Goal: Task Accomplishment & Management: Use online tool/utility

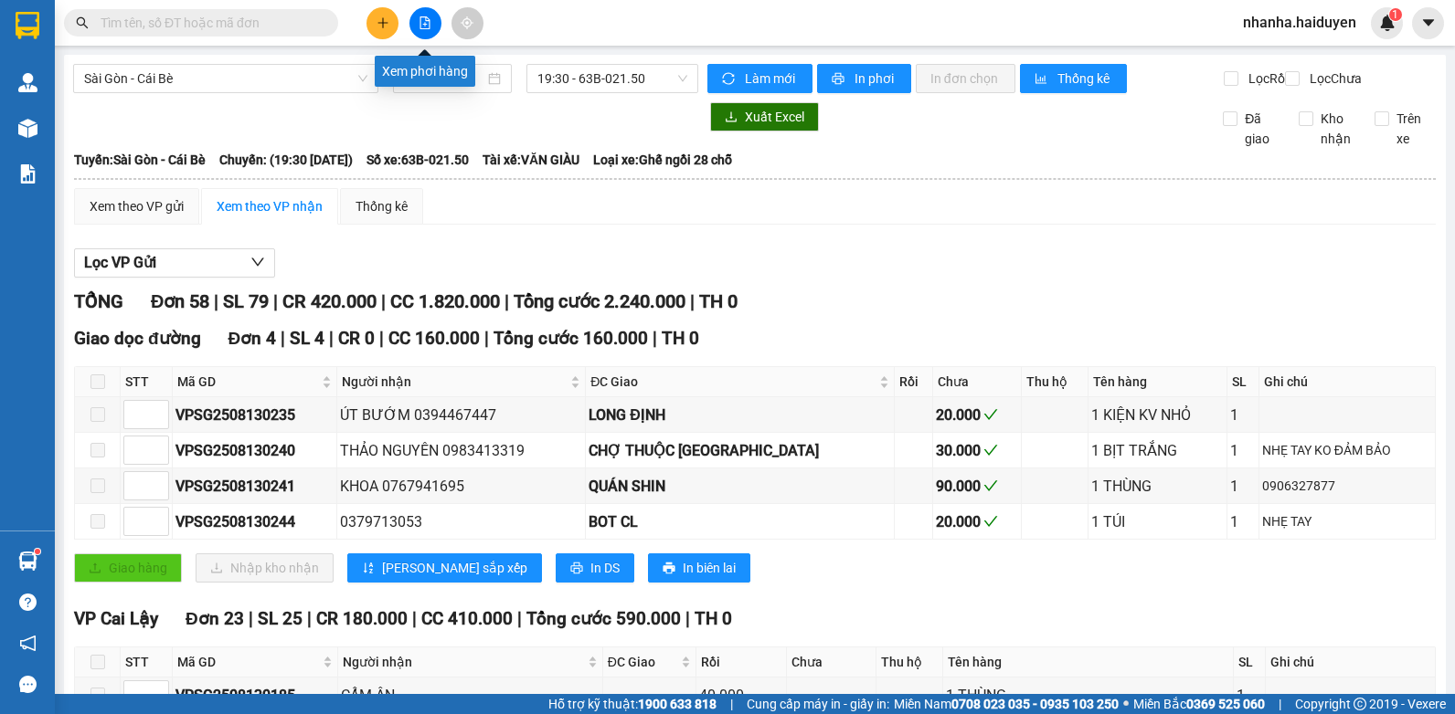
click at [415, 30] on button at bounding box center [425, 23] width 32 height 32
click at [429, 22] on icon "file-add" at bounding box center [425, 22] width 10 height 13
click at [131, 21] on input "text" at bounding box center [209, 23] width 216 height 20
click at [127, 80] on span "Sài Gòn - Cái Bè" at bounding box center [225, 78] width 283 height 27
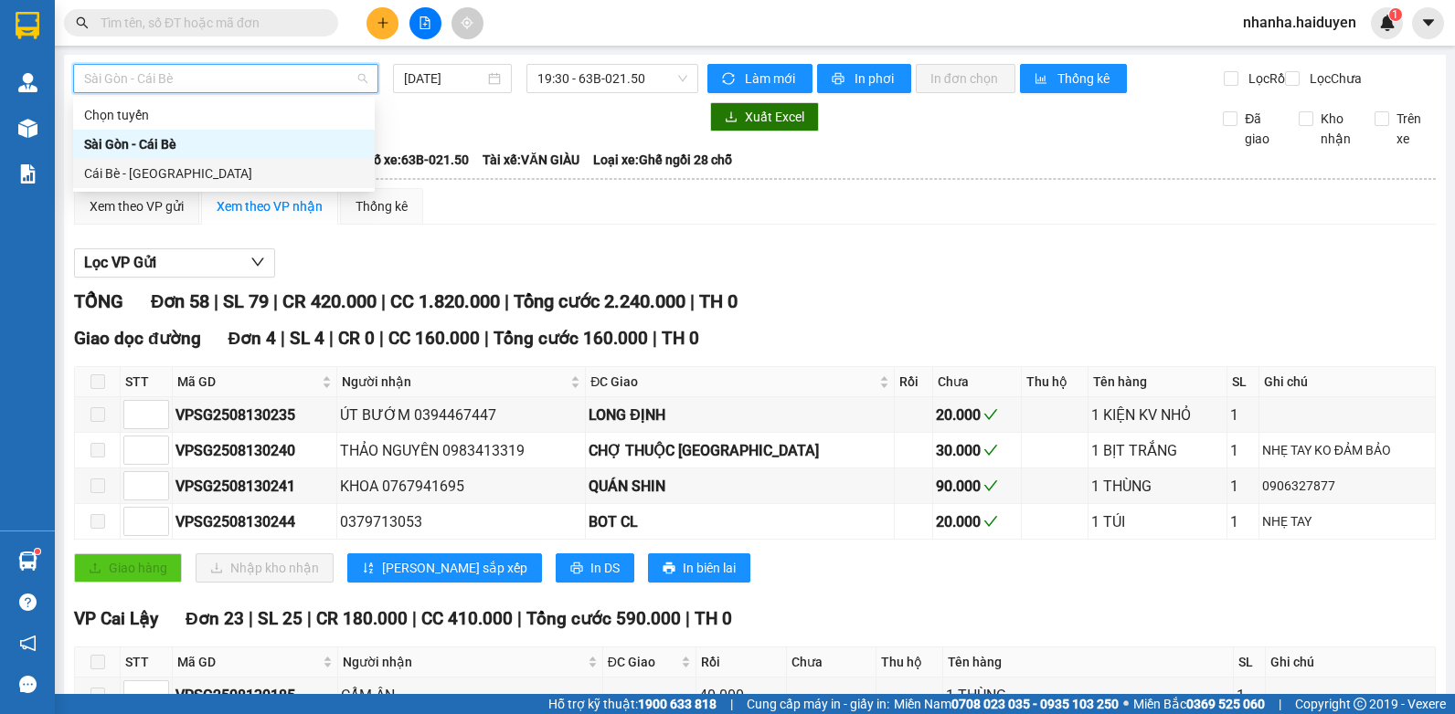
click at [131, 164] on div "Cái Bè - [GEOGRAPHIC_DATA]" at bounding box center [224, 174] width 280 height 20
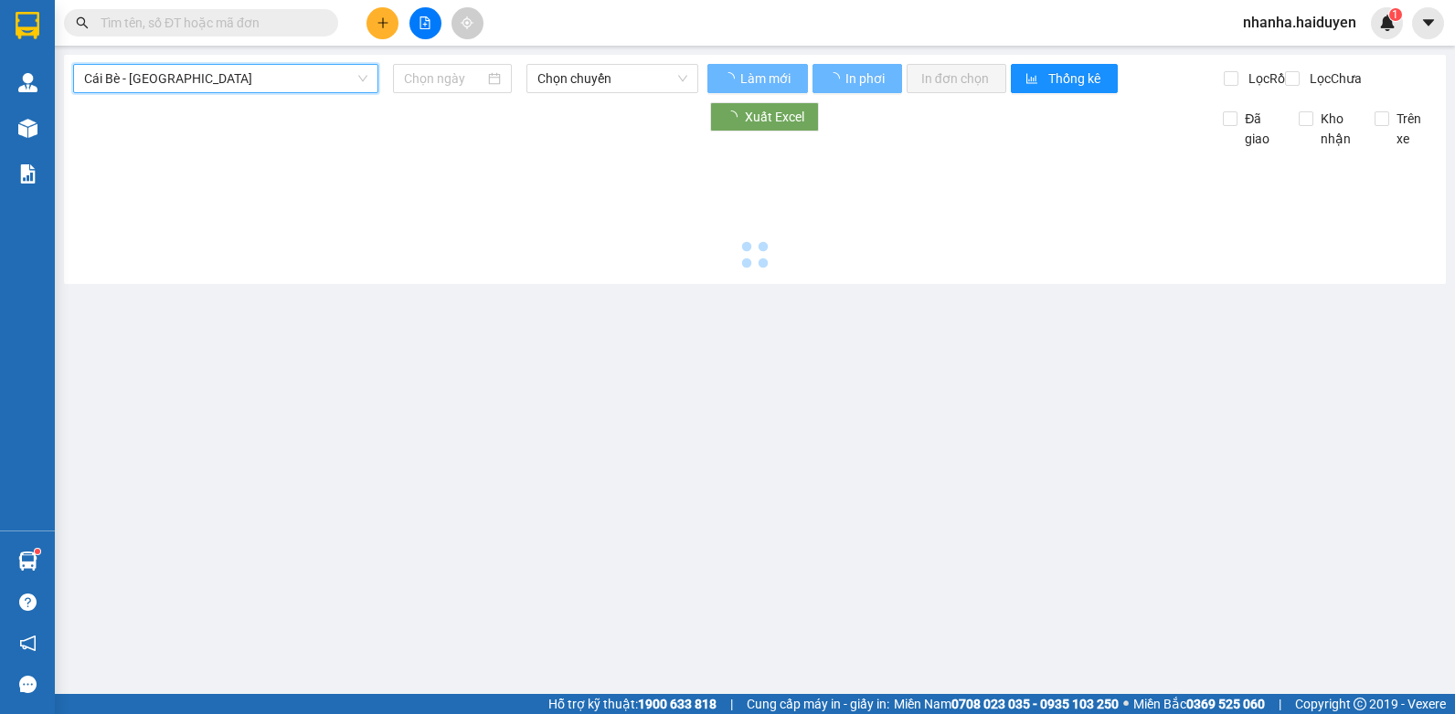
type input "[DATE]"
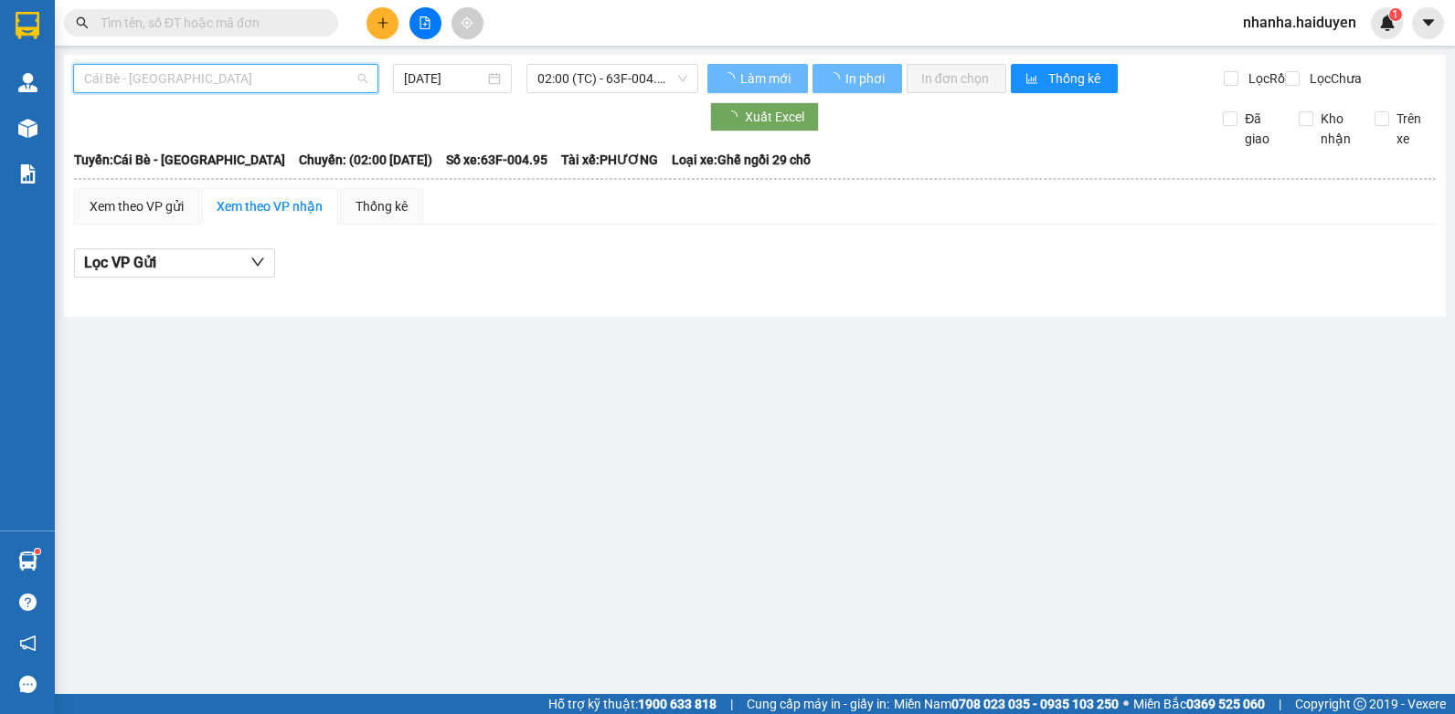
click at [166, 74] on span "Cái Bè - [GEOGRAPHIC_DATA]" at bounding box center [225, 78] width 283 height 27
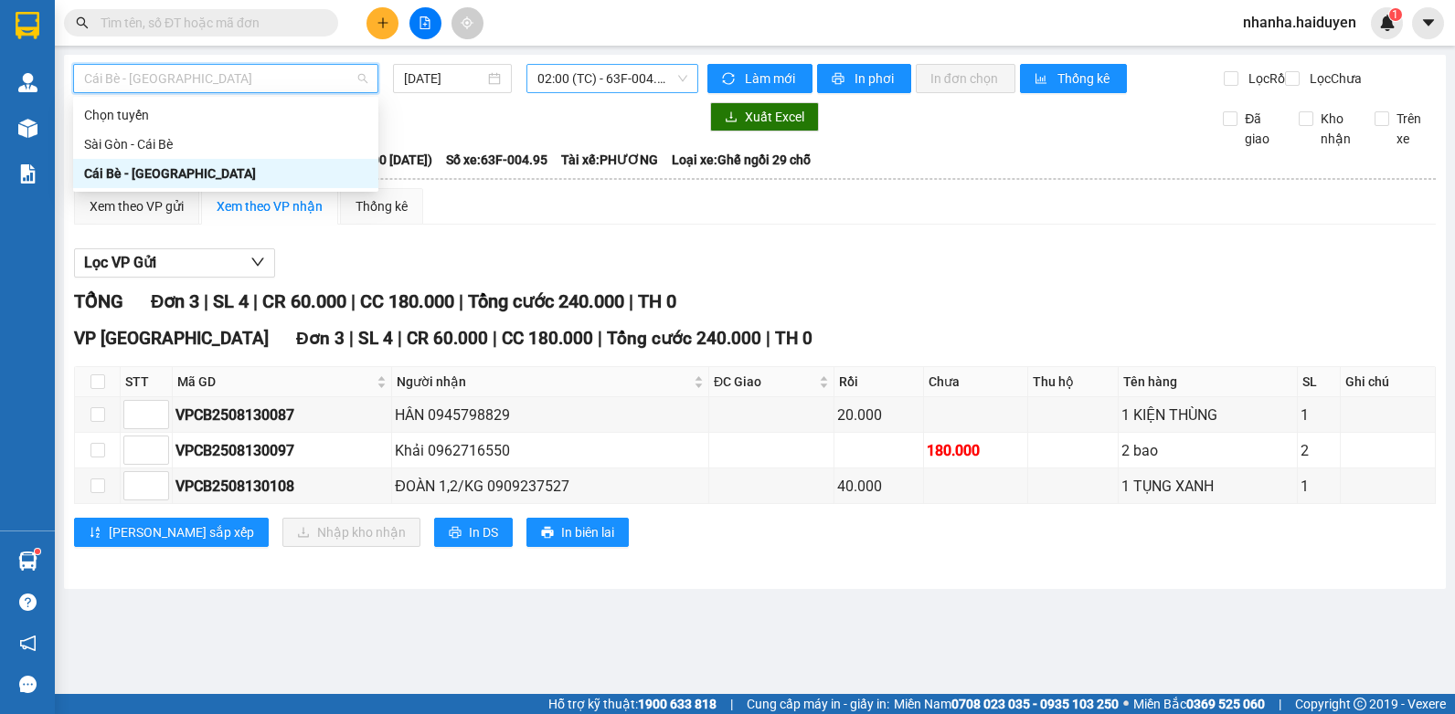
scroll to position [29, 0]
click at [619, 79] on span "02:00 (TC) - 63F-004.95" at bounding box center [612, 78] width 150 height 27
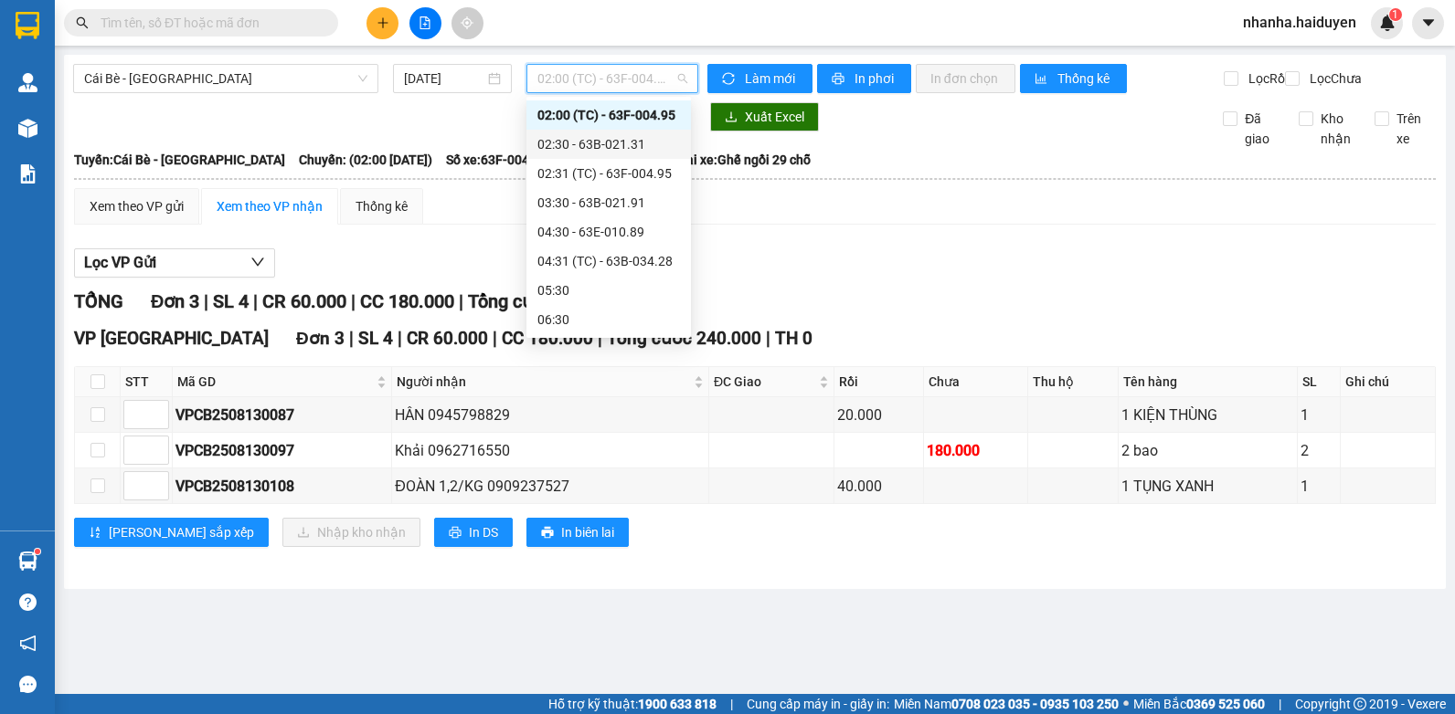
click at [602, 148] on div "02:30 - 63B-021.31" at bounding box center [608, 144] width 143 height 20
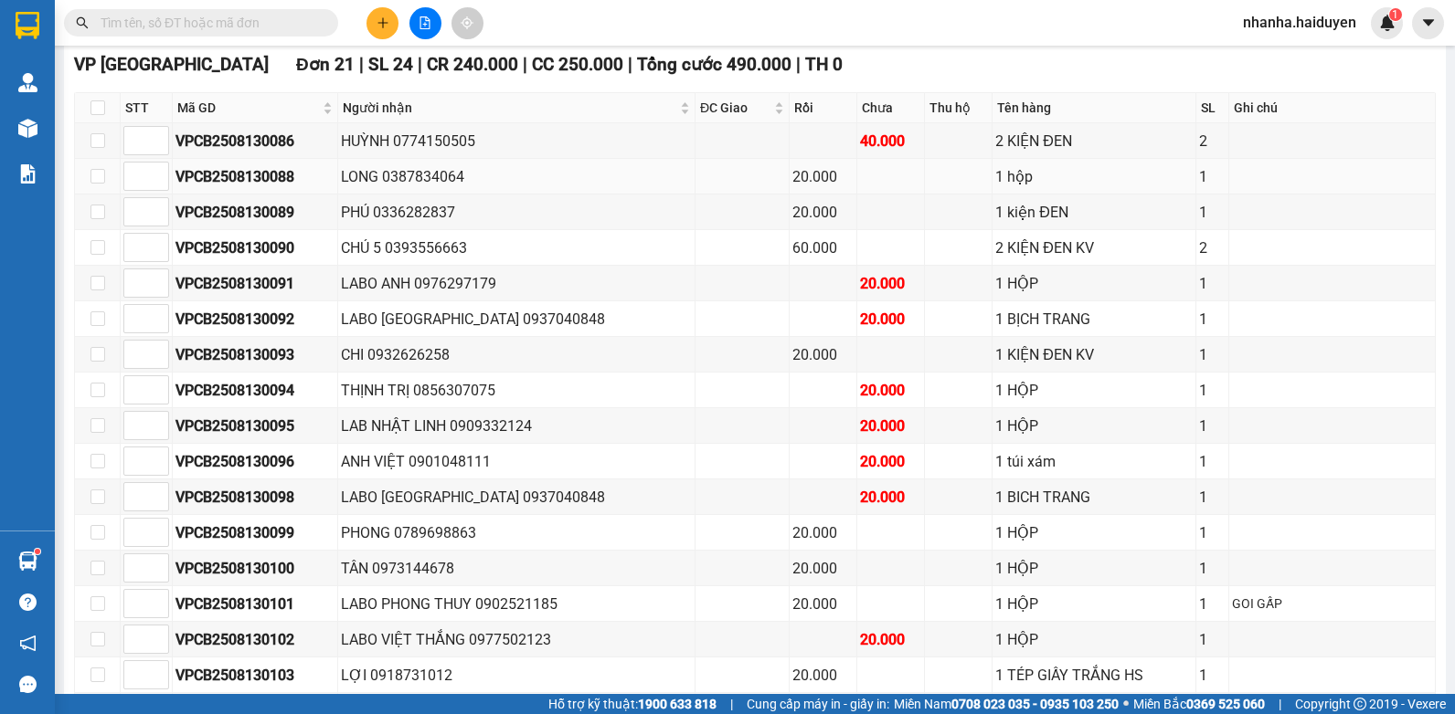
scroll to position [548, 0]
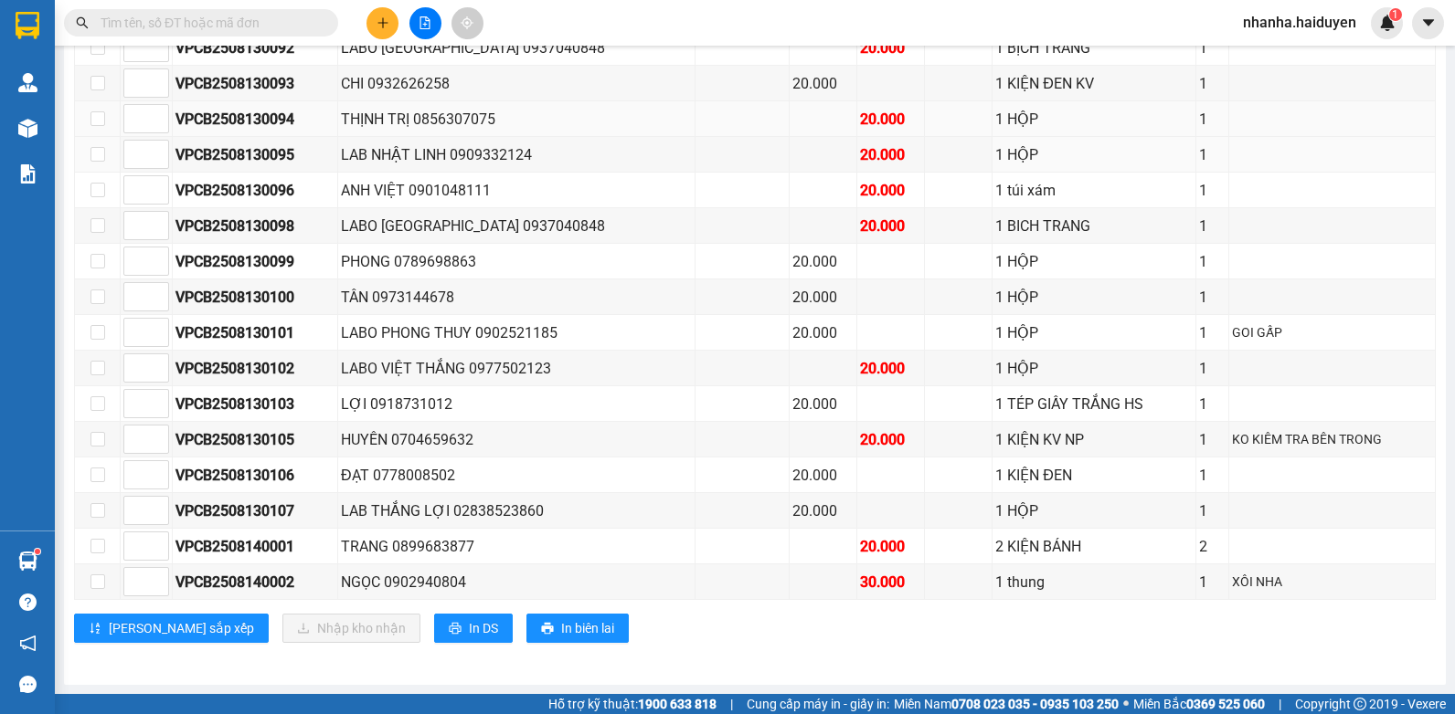
drag, startPoint x: 597, startPoint y: 183, endPoint x: 618, endPoint y: 136, distance: 51.1
click at [618, 131] on div "THỊNH TRỊ 0856307075" at bounding box center [516, 119] width 351 height 23
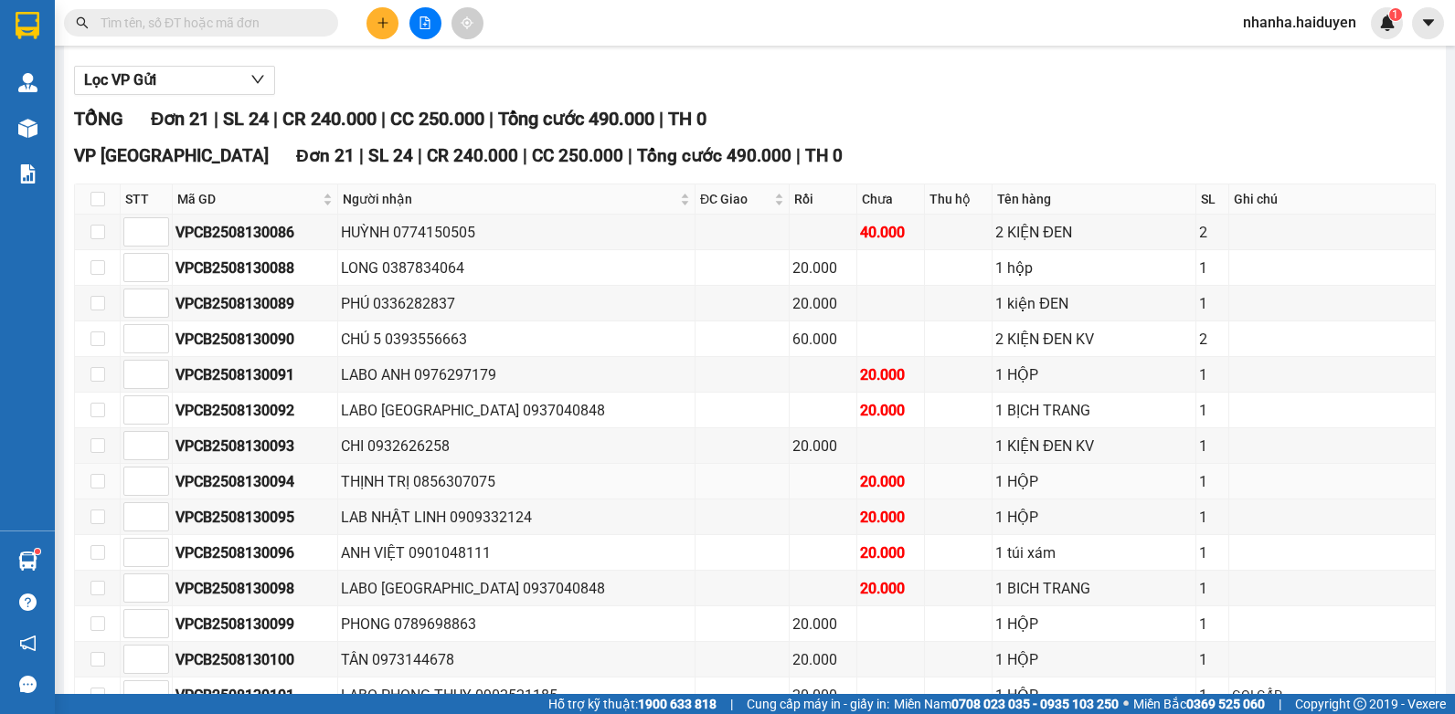
scroll to position [0, 0]
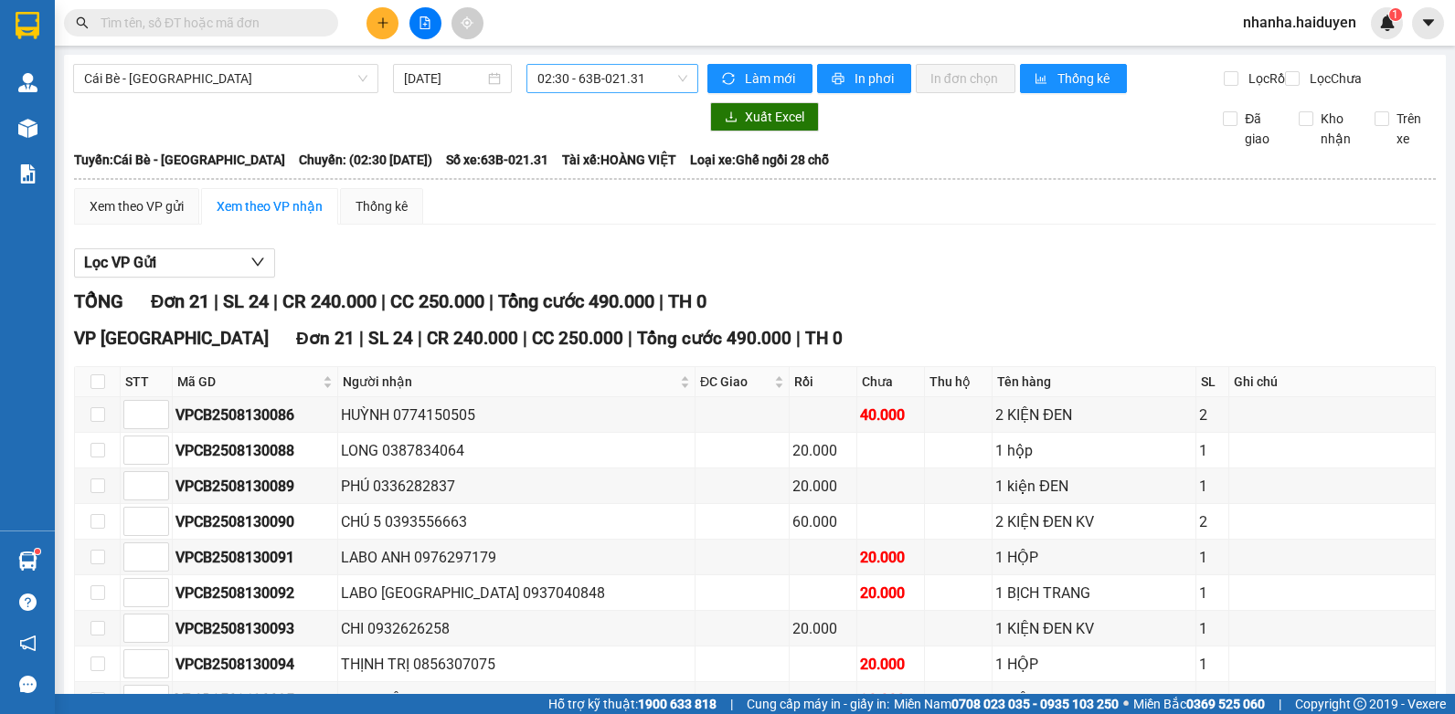
click at [613, 69] on span "02:30 - 63B-021.31" at bounding box center [612, 78] width 150 height 27
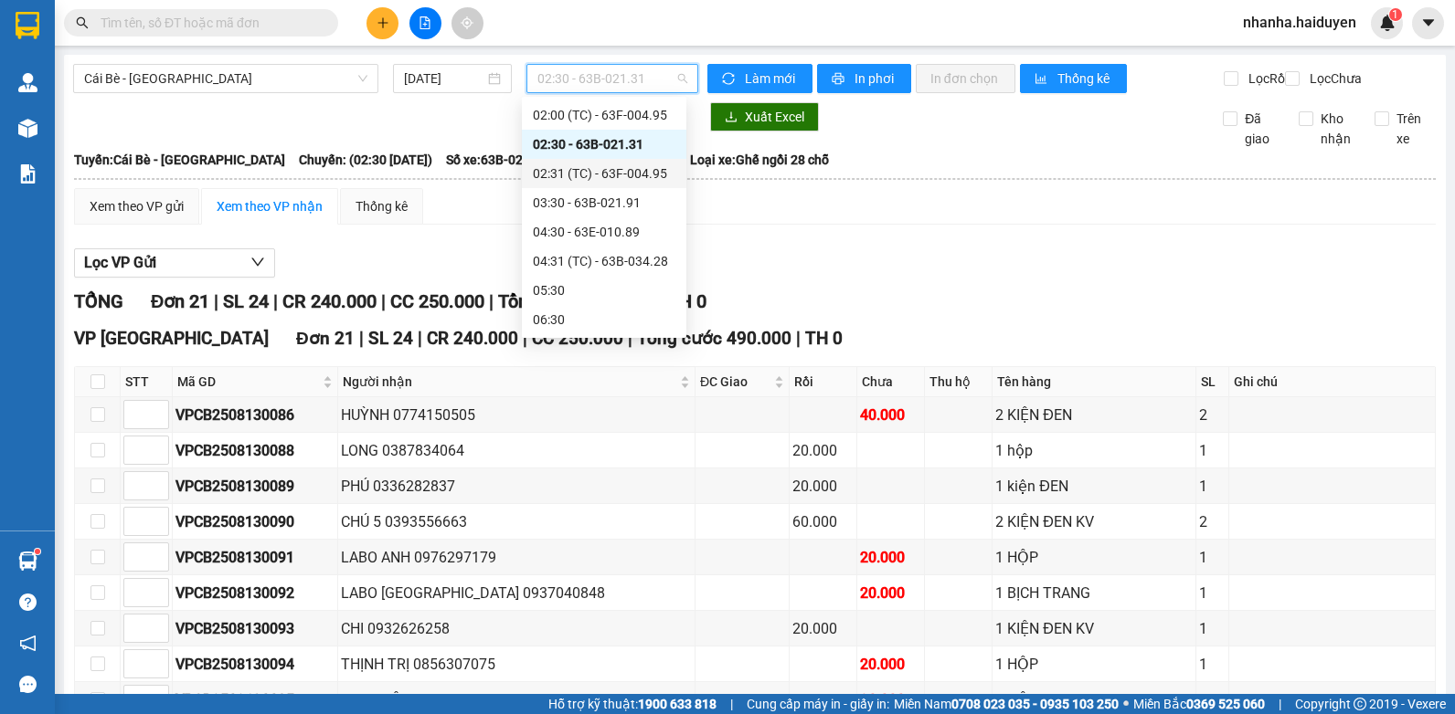
click at [583, 178] on div "02:31 (TC) - 63F-004.95" at bounding box center [604, 174] width 143 height 20
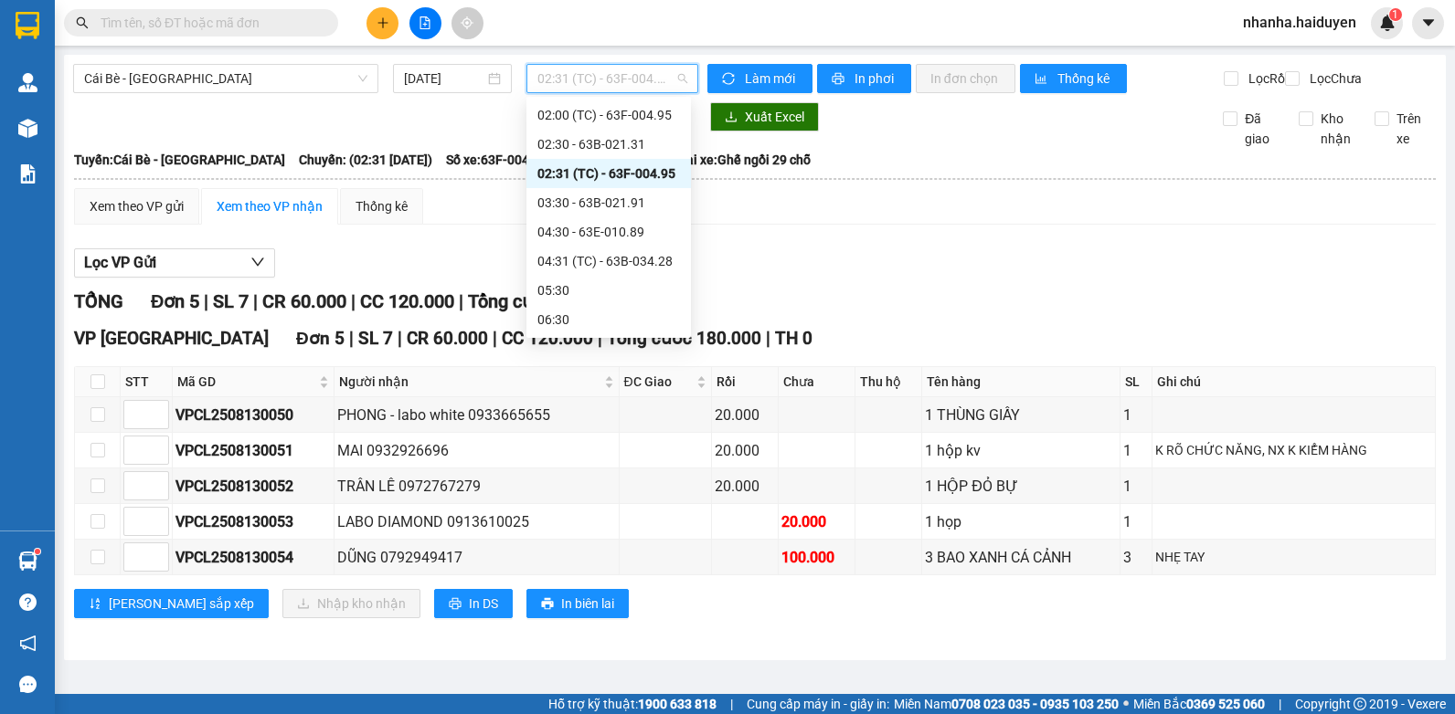
click at [613, 90] on span "02:31 (TC) - 63F-004.95" at bounding box center [612, 78] width 150 height 27
click at [600, 203] on div "03:30 - 63B-021.91" at bounding box center [608, 203] width 143 height 20
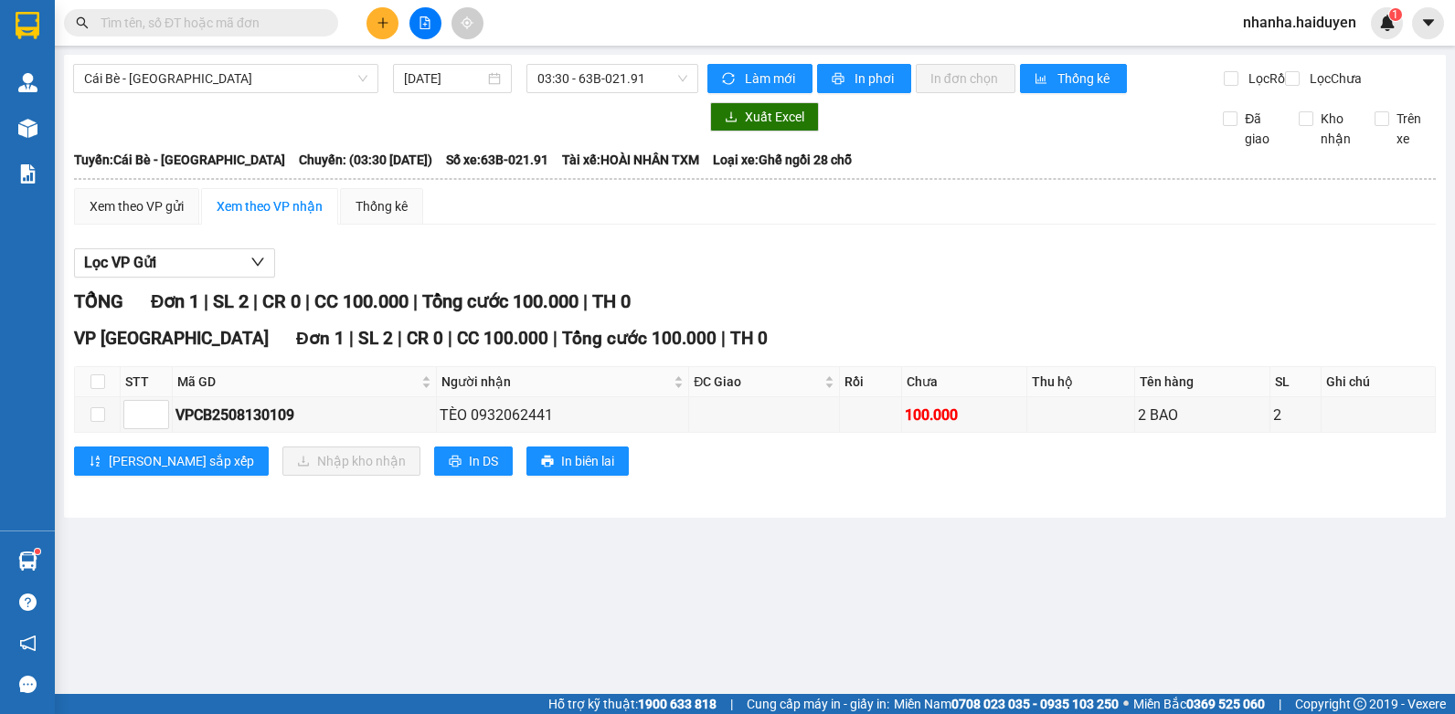
drag, startPoint x: 600, startPoint y: 203, endPoint x: 562, endPoint y: 198, distance: 38.6
click at [562, 187] on th at bounding box center [754, 179] width 1363 height 16
click at [593, 70] on span "03:30 - 63B-021.91" at bounding box center [612, 78] width 150 height 27
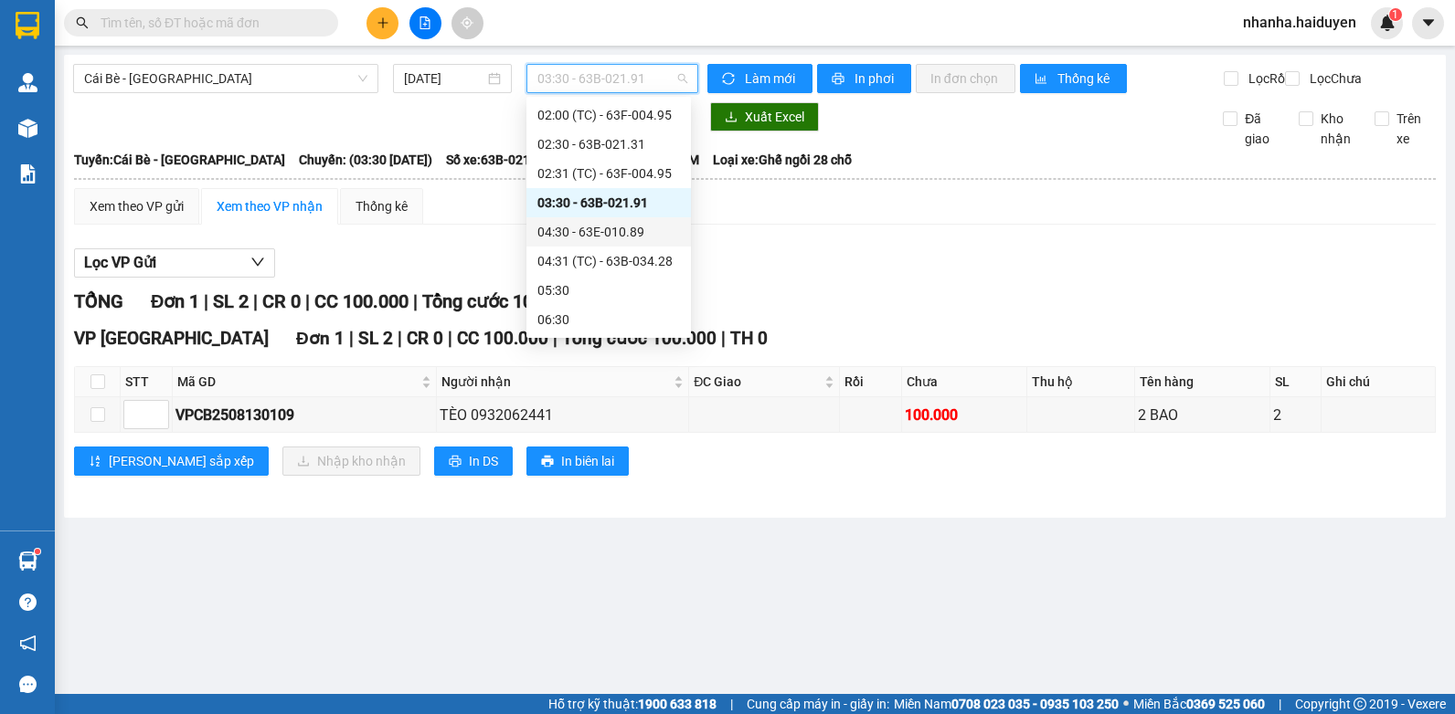
click at [585, 234] on div "04:30 - 63E-010.89" at bounding box center [608, 232] width 143 height 20
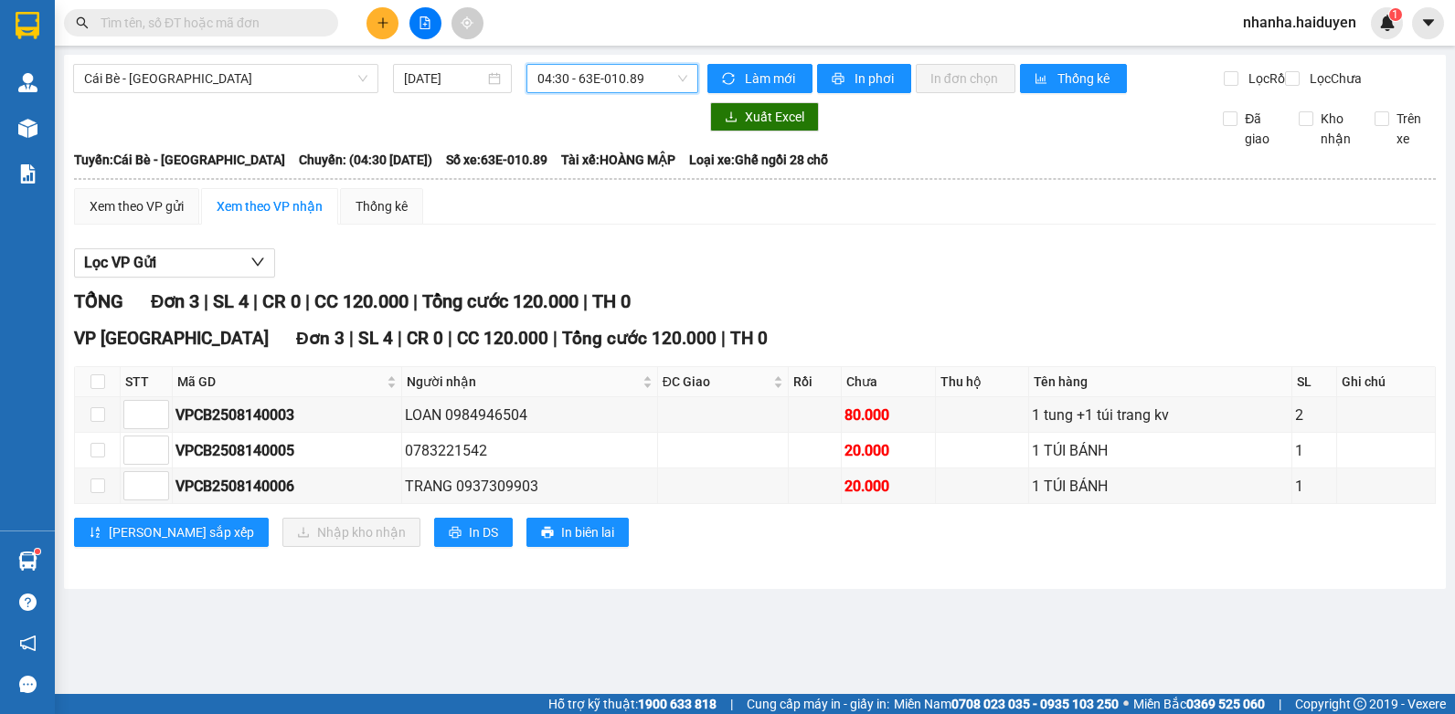
click at [190, 63] on div "Cái Bè - [GEOGRAPHIC_DATA] [DATE] 04:30 04:30 - 63E-010.89 Làm mới In phơi In đ…" at bounding box center [754, 322] width 1381 height 534
click at [181, 79] on span "Cái Bè - [GEOGRAPHIC_DATA]" at bounding box center [225, 78] width 283 height 27
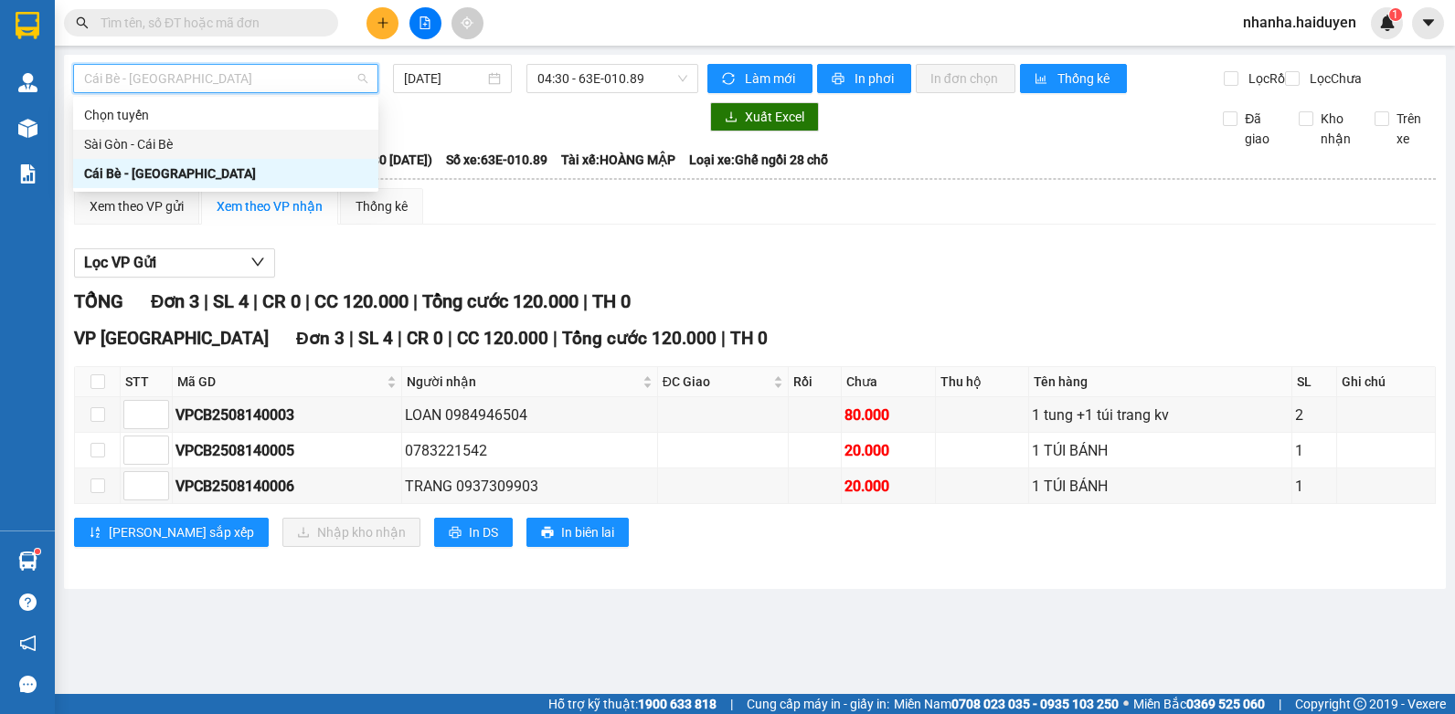
click at [181, 150] on div "Sài Gòn - Cái Bè" at bounding box center [225, 144] width 283 height 20
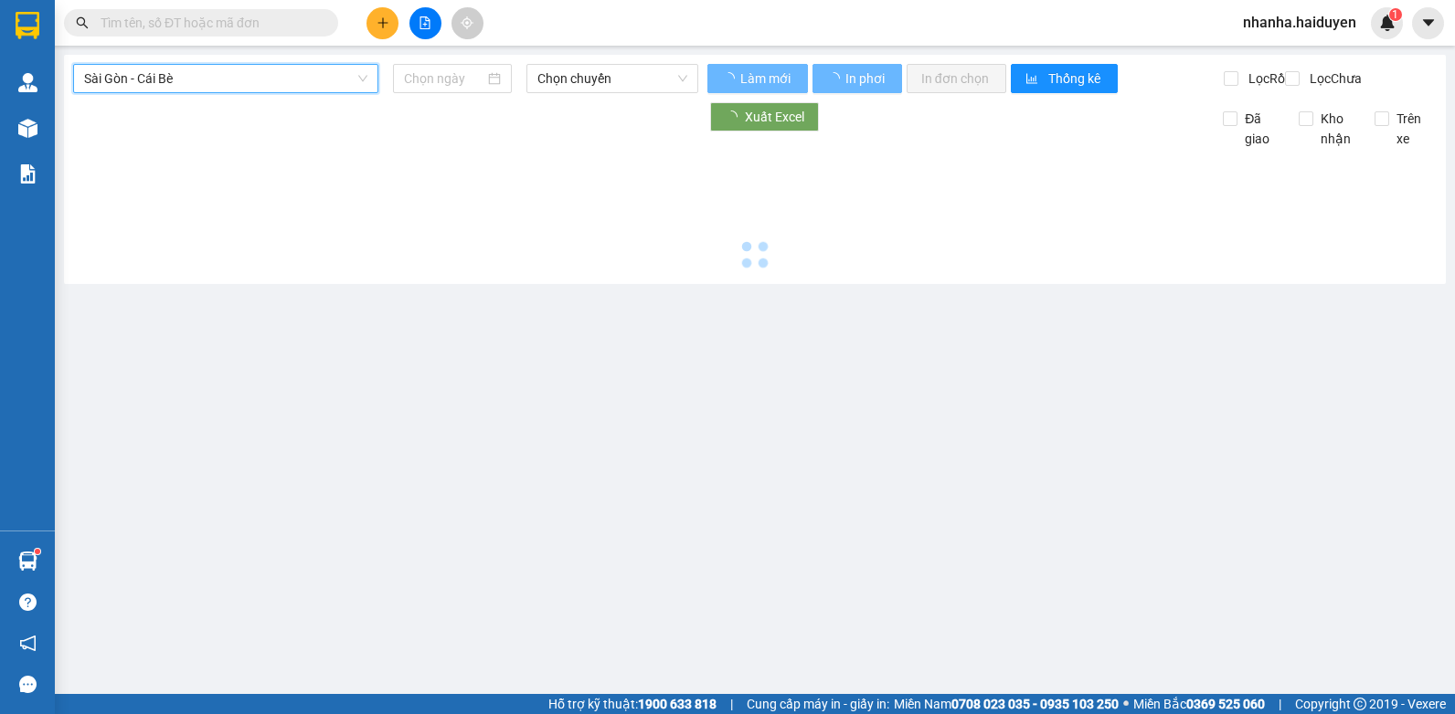
type input "[DATE]"
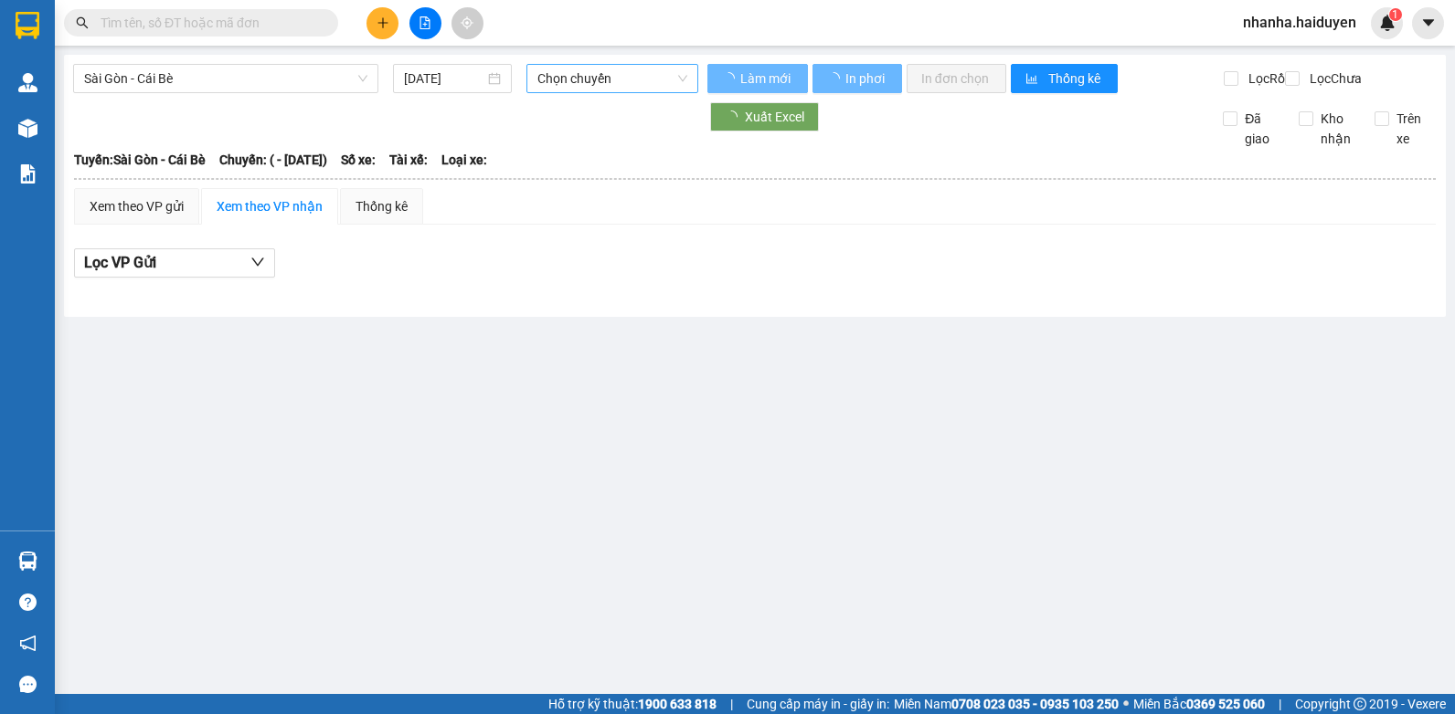
type input "[DATE]"
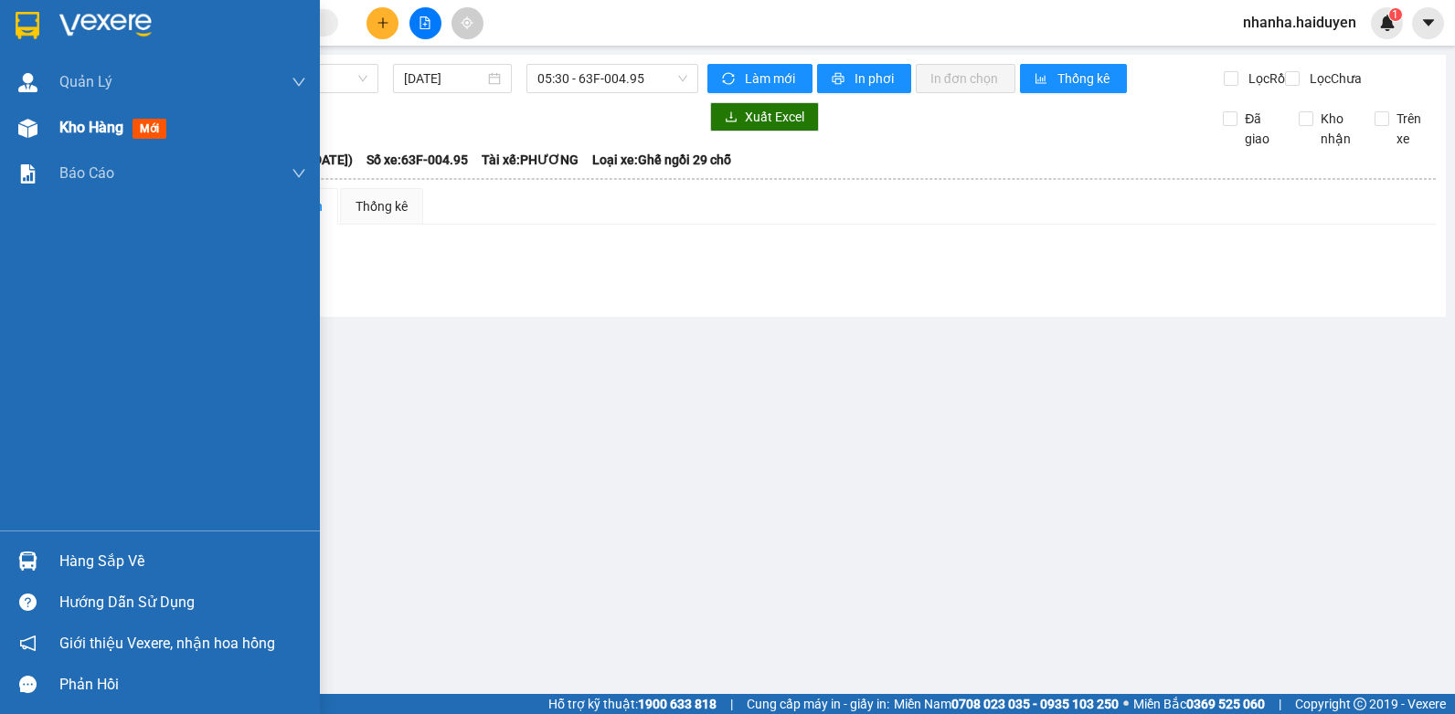
drag, startPoint x: 90, startPoint y: 132, endPoint x: 92, endPoint y: 154, distance: 22.0
click at [90, 134] on span "Kho hàng" at bounding box center [91, 127] width 64 height 17
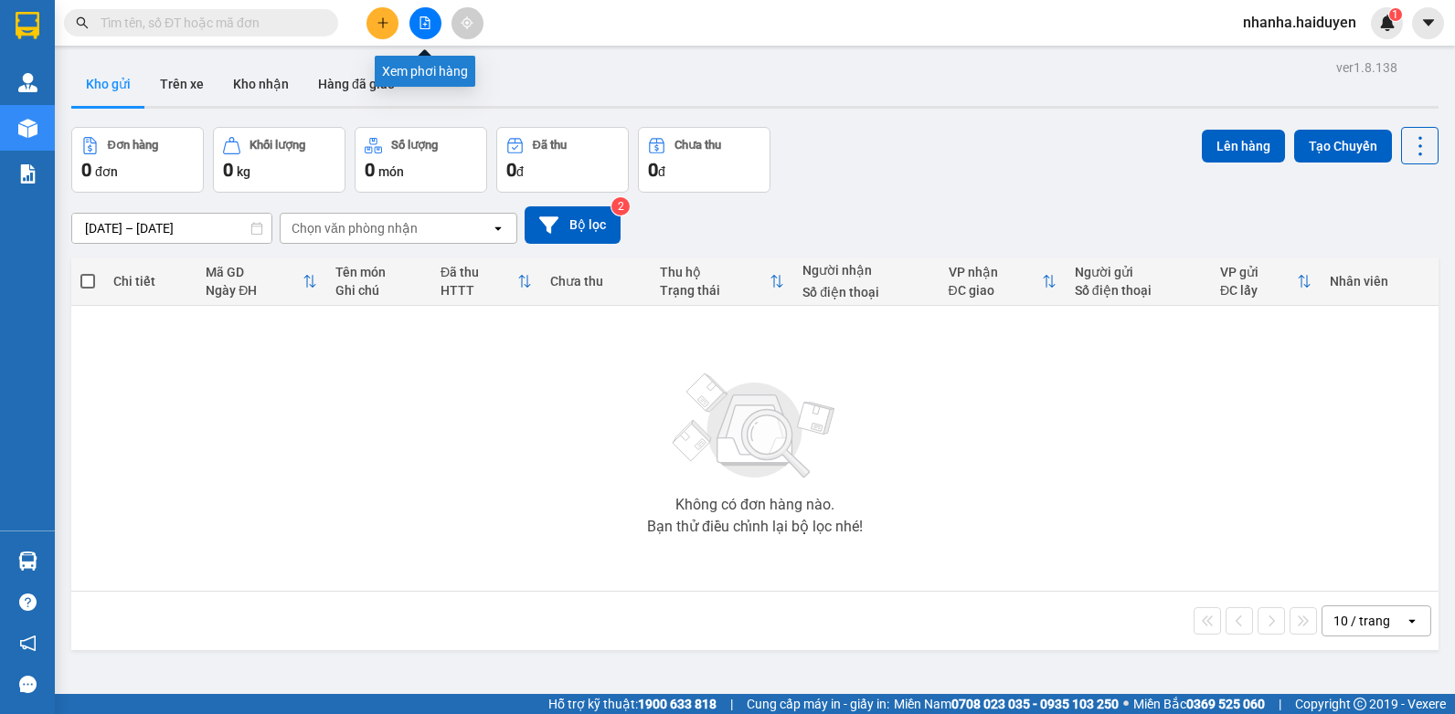
click at [425, 24] on icon "file-add" at bounding box center [425, 22] width 10 height 13
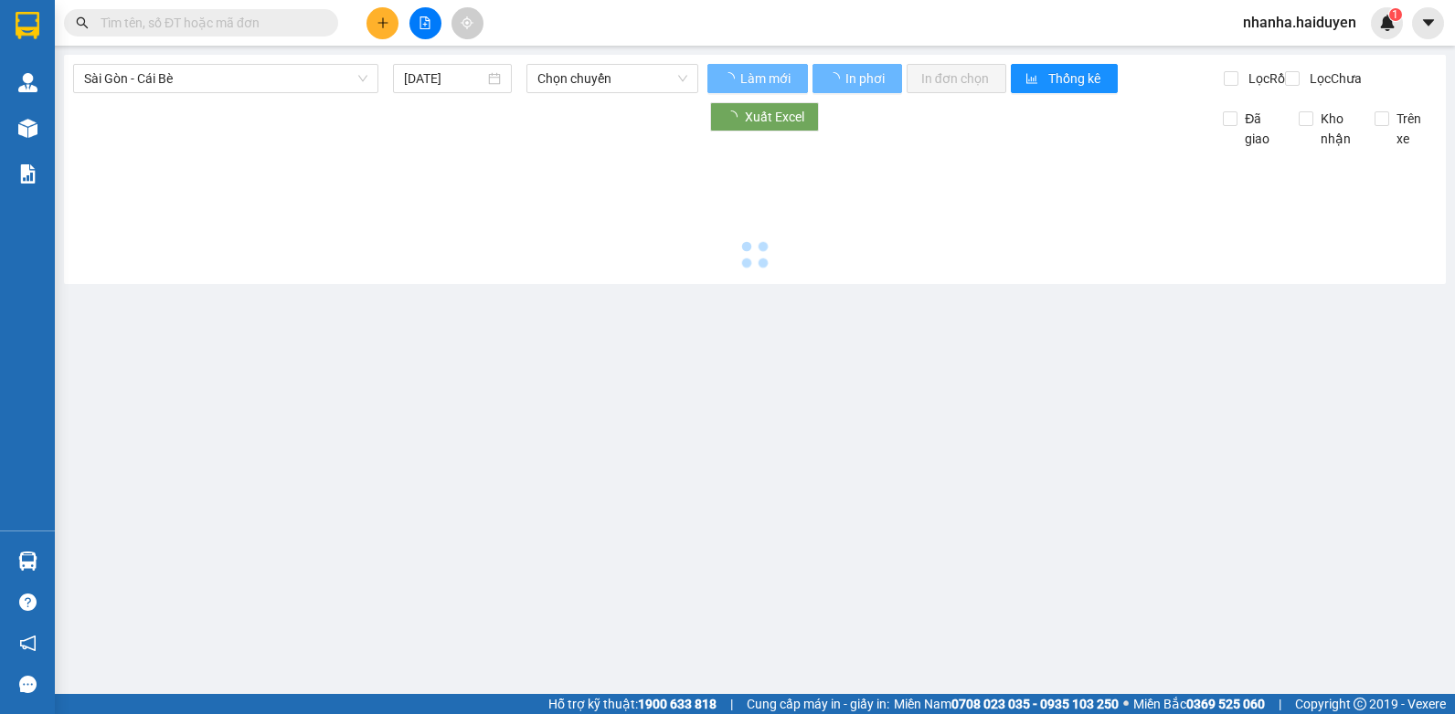
type input "[DATE]"
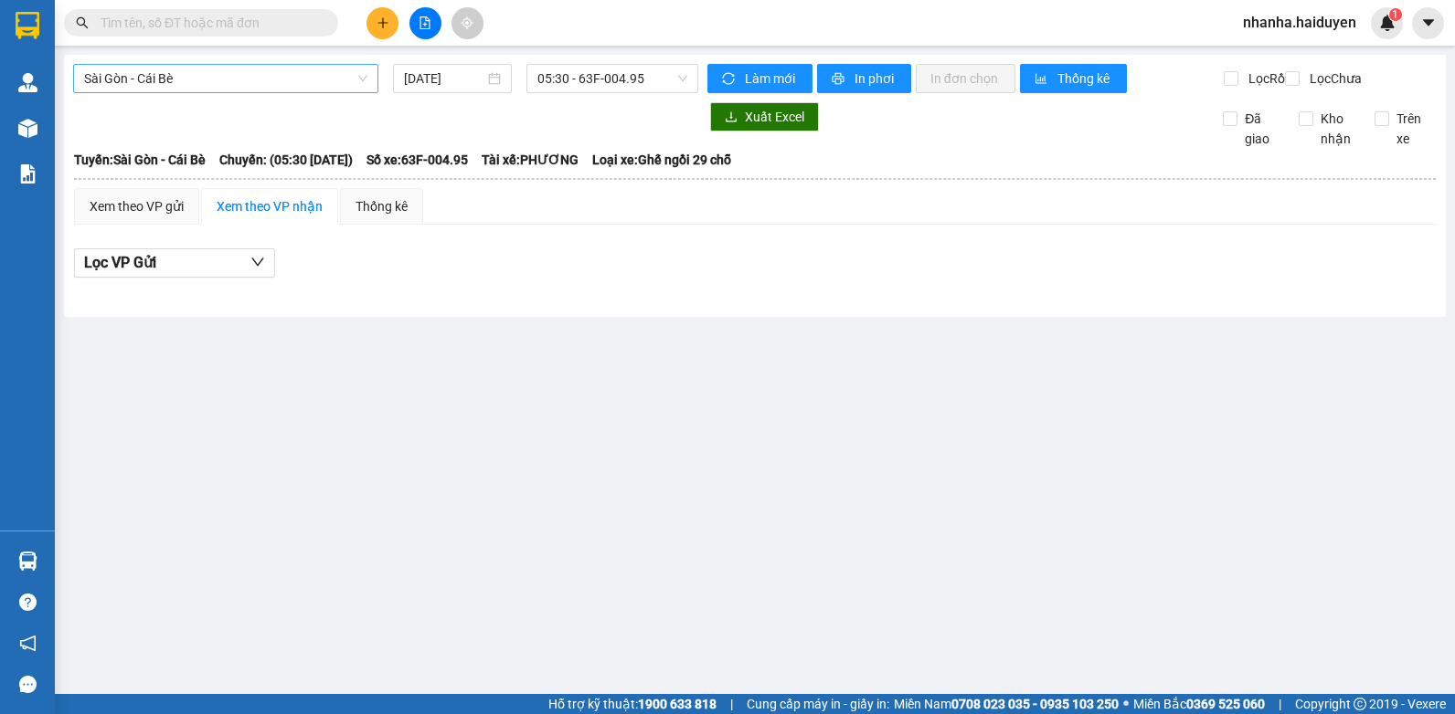
click at [199, 75] on span "Sài Gòn - Cái Bè" at bounding box center [225, 78] width 283 height 27
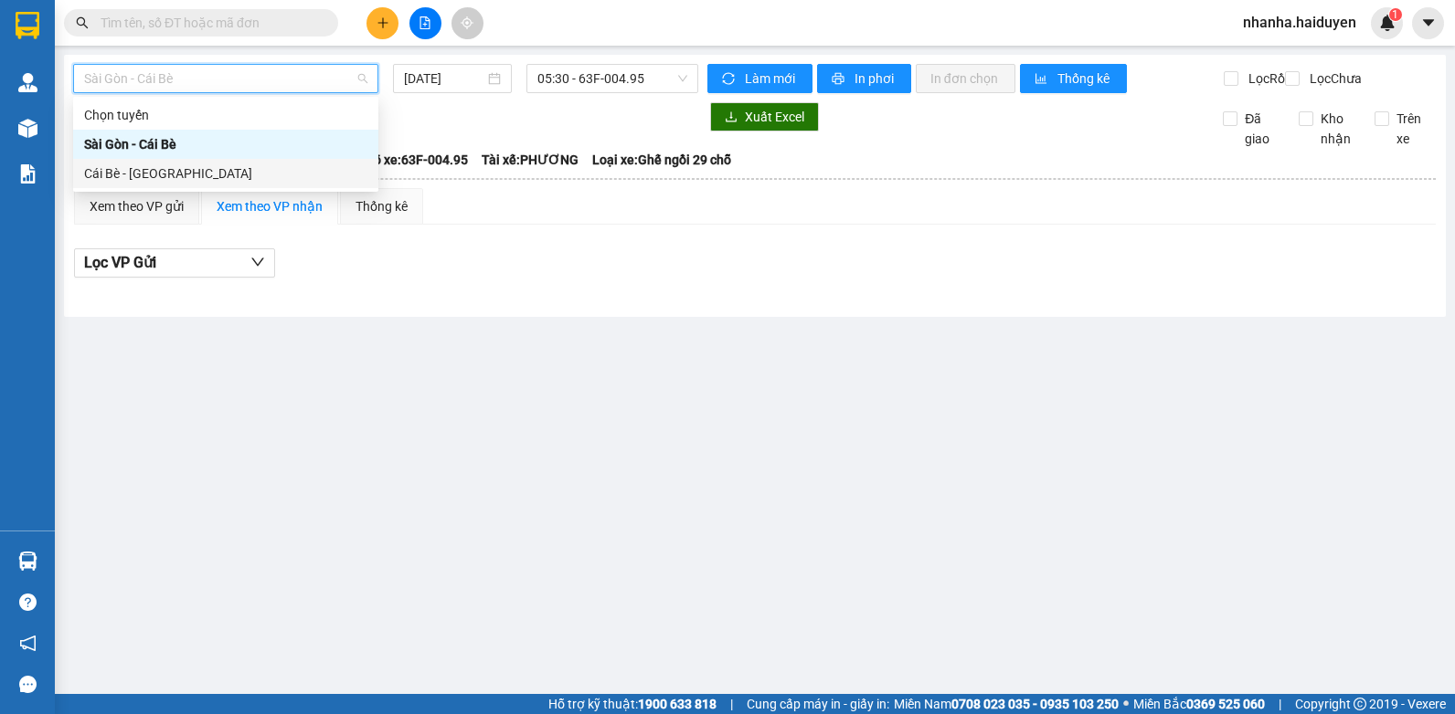
click at [144, 175] on div "Cái Bè - [GEOGRAPHIC_DATA]" at bounding box center [225, 174] width 283 height 20
type input "[DATE]"
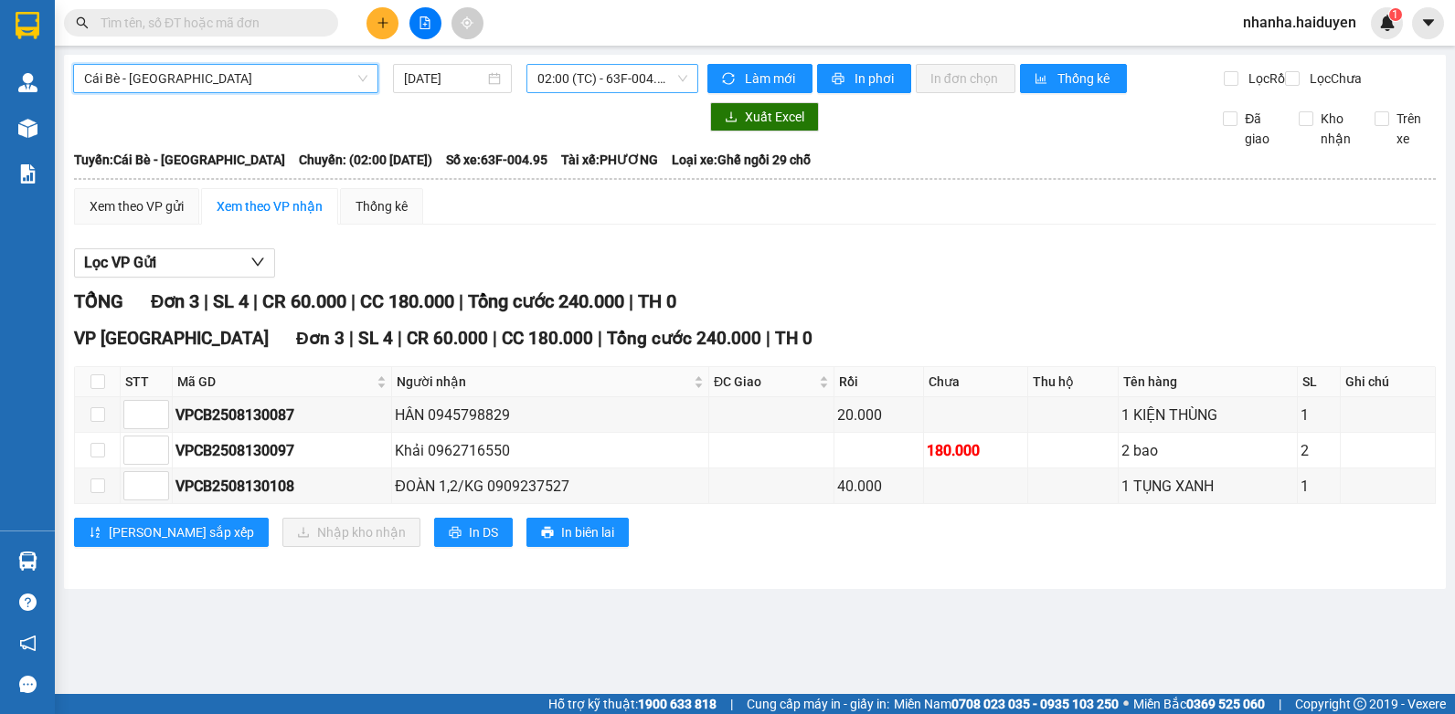
drag, startPoint x: 543, startPoint y: 74, endPoint x: 572, endPoint y: 96, distance: 36.5
click at [545, 74] on span "02:00 (TC) - 63F-004.95" at bounding box center [612, 78] width 150 height 27
click at [594, 79] on span "02:00 (TC) - 63F-004.95" at bounding box center [612, 78] width 150 height 27
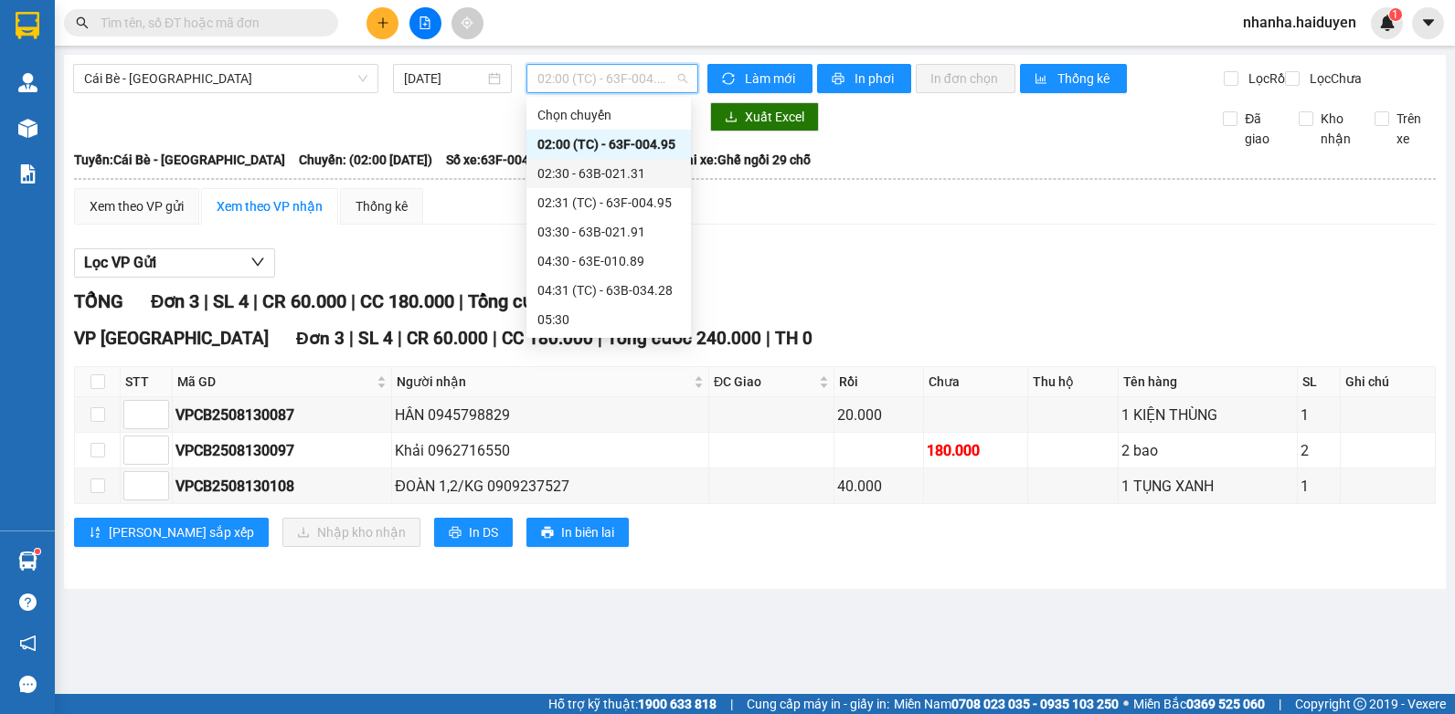
click at [592, 180] on div "02:30 - 63B-021.31" at bounding box center [608, 174] width 143 height 20
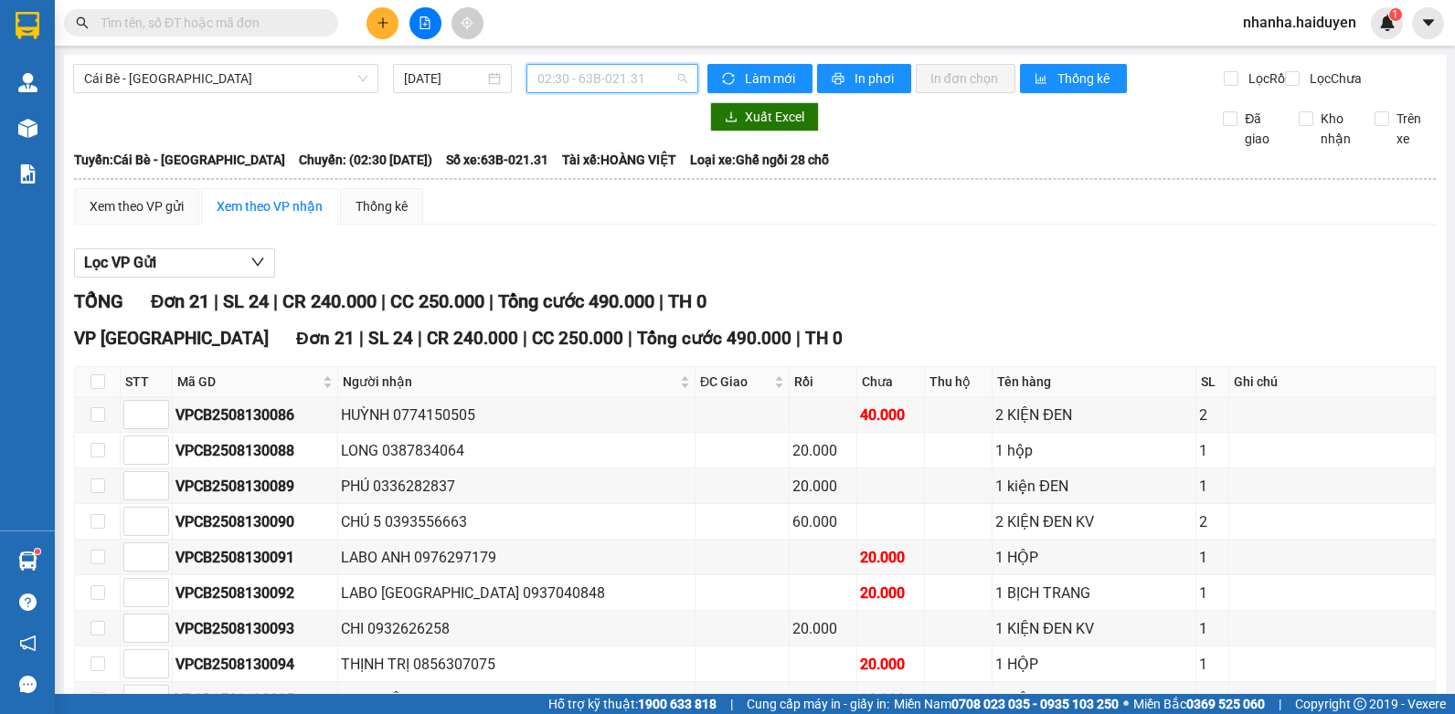
click at [587, 69] on span "02:30 - 63B-021.31" at bounding box center [612, 78] width 150 height 27
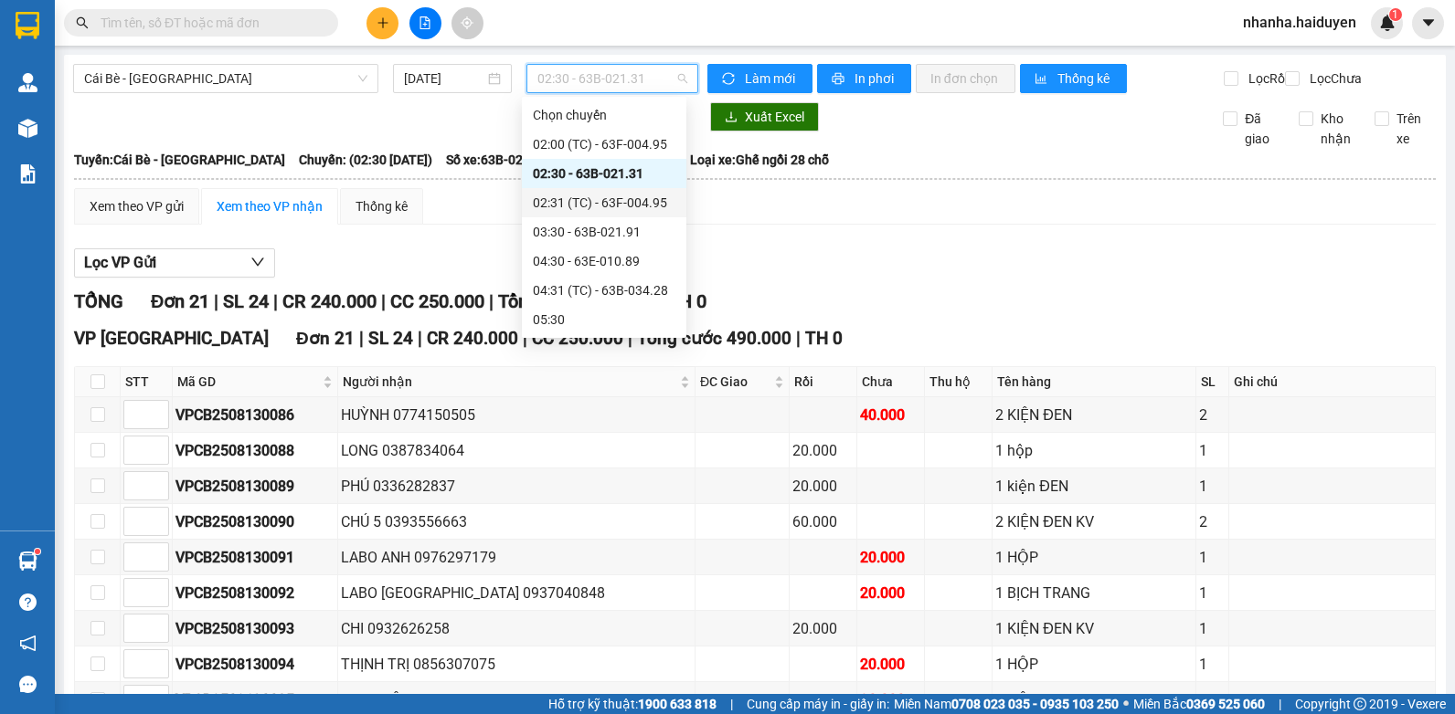
click at [598, 199] on div "02:31 (TC) - 63F-004.95" at bounding box center [604, 203] width 143 height 20
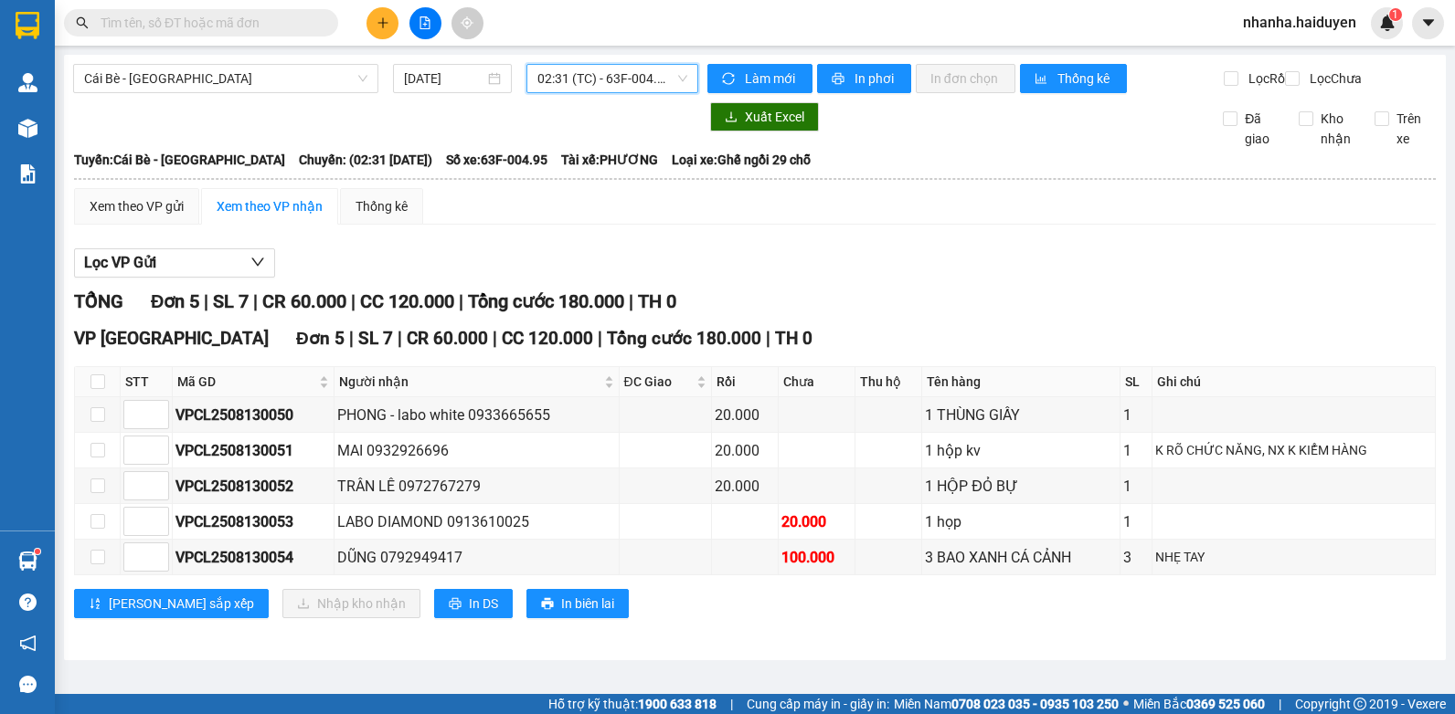
click at [592, 77] on span "02:31 (TC) - 63F-004.95" at bounding box center [612, 78] width 150 height 27
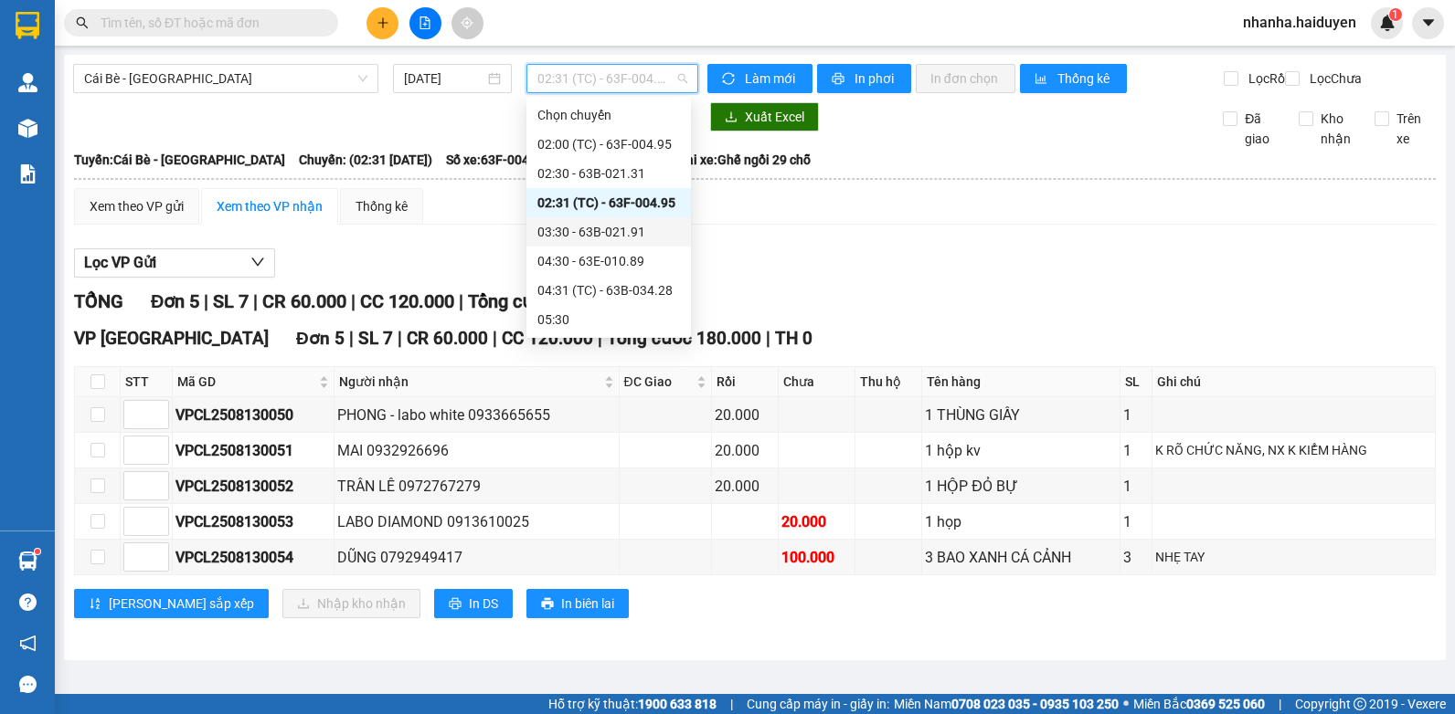
click at [601, 228] on div "03:30 - 63B-021.91" at bounding box center [608, 232] width 143 height 20
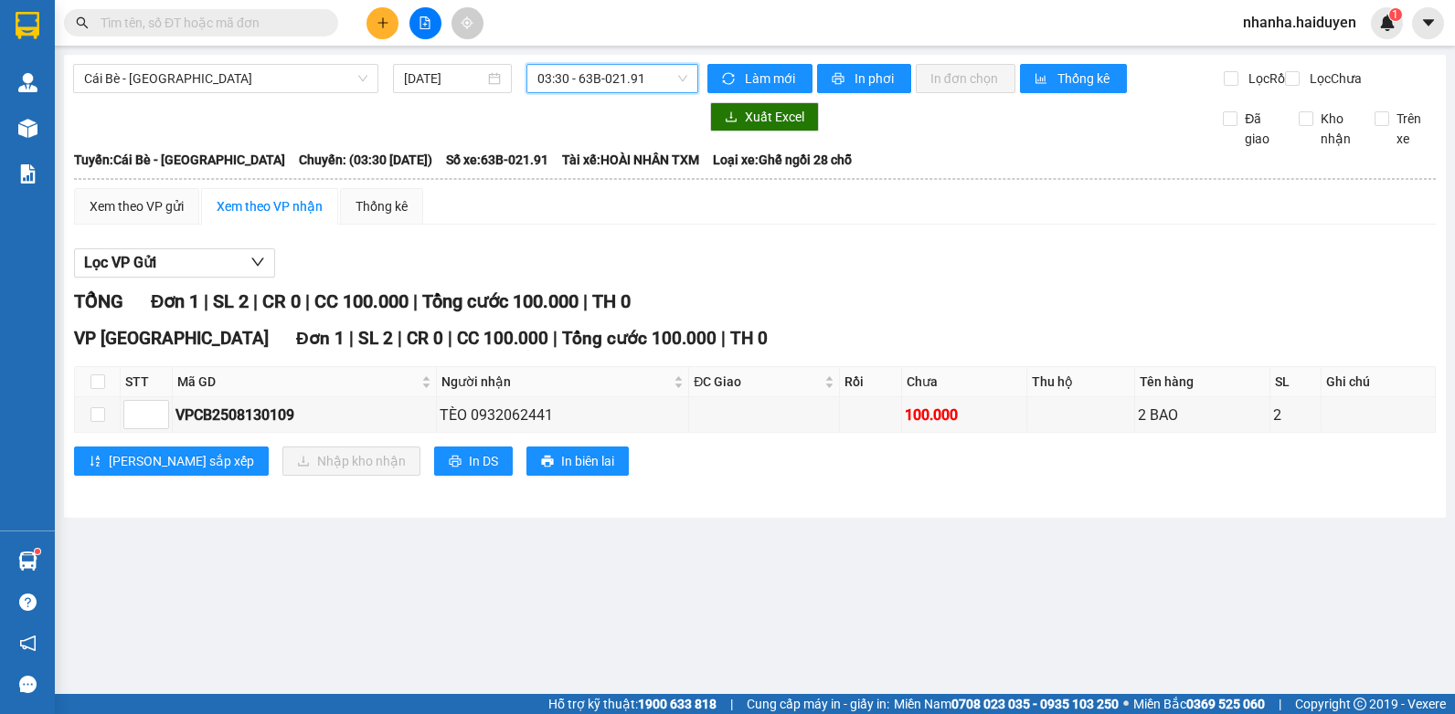
click at [588, 79] on span "03:30 - 63B-021.91" at bounding box center [612, 78] width 150 height 27
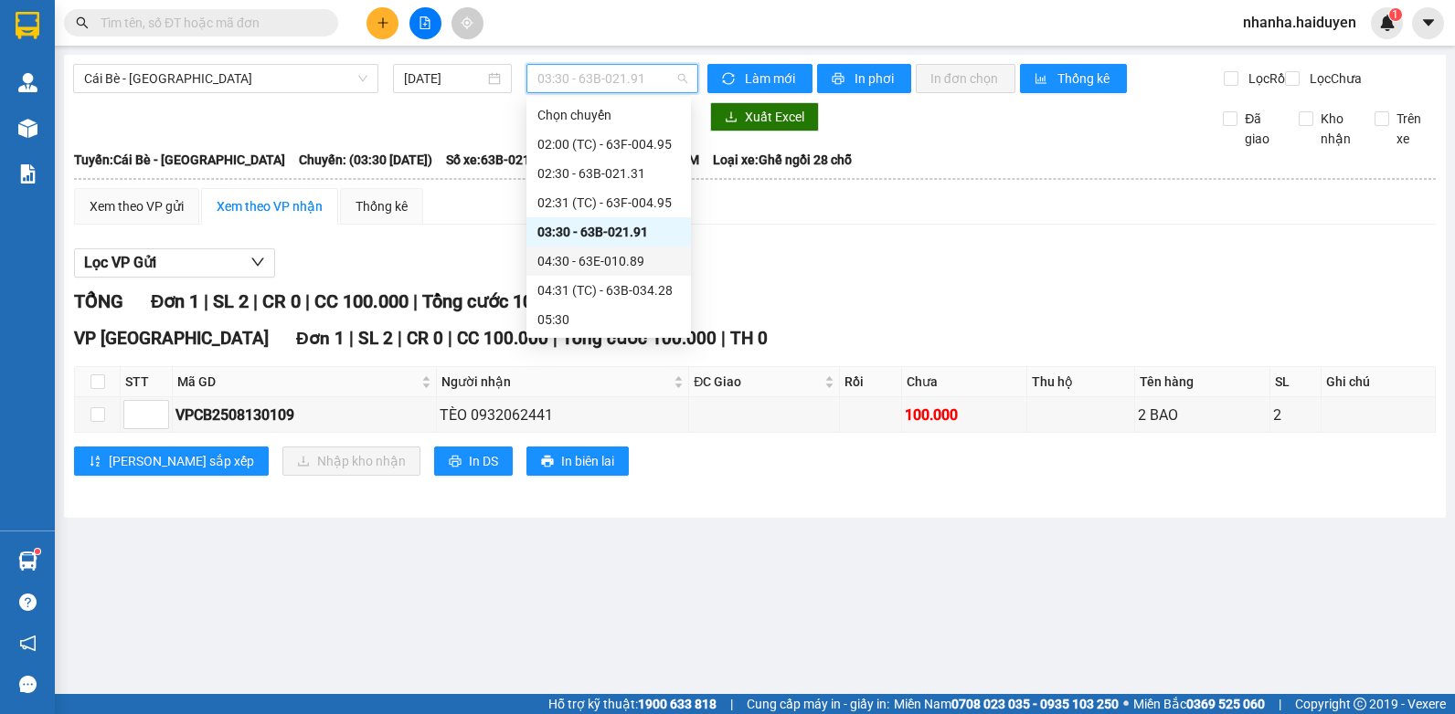
click at [621, 257] on div "04:30 - 63E-010.89" at bounding box center [608, 261] width 143 height 20
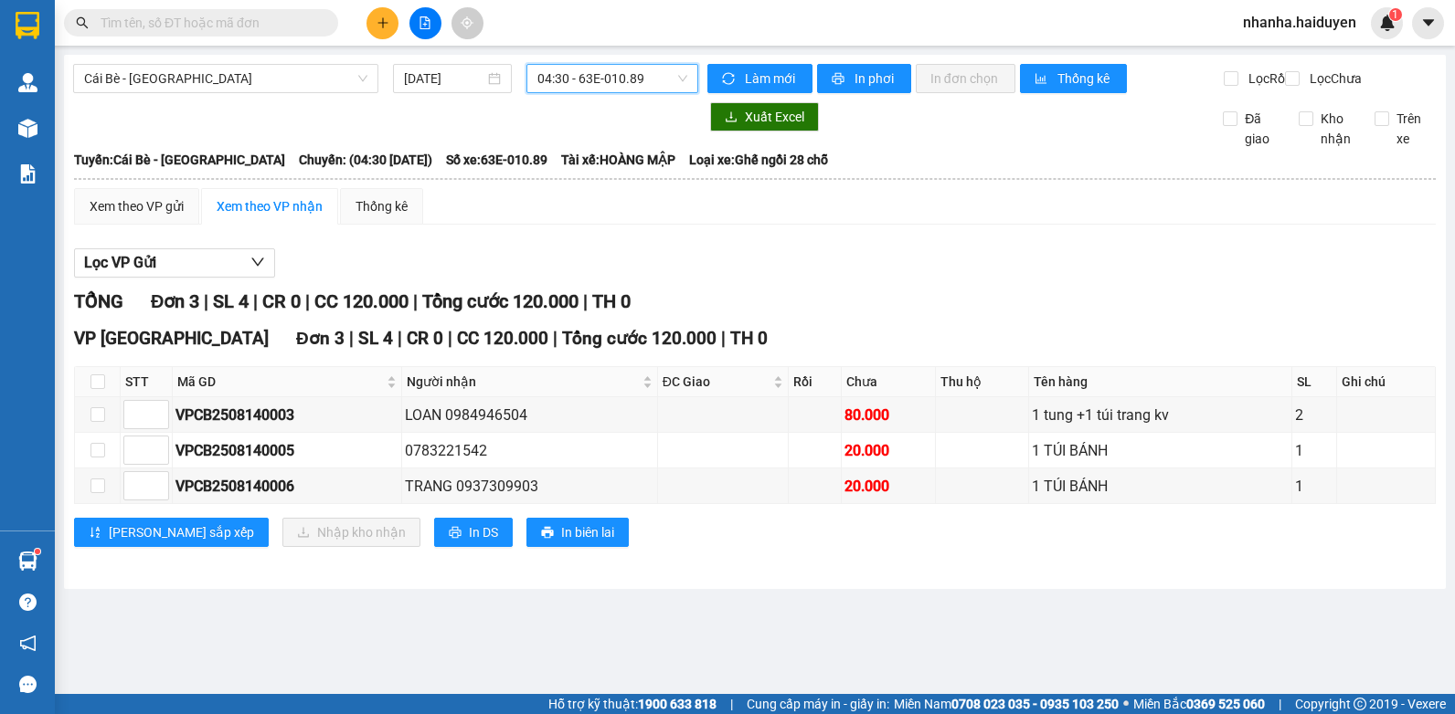
click at [598, 85] on span "04:30 - 63E-010.89" at bounding box center [612, 78] width 150 height 27
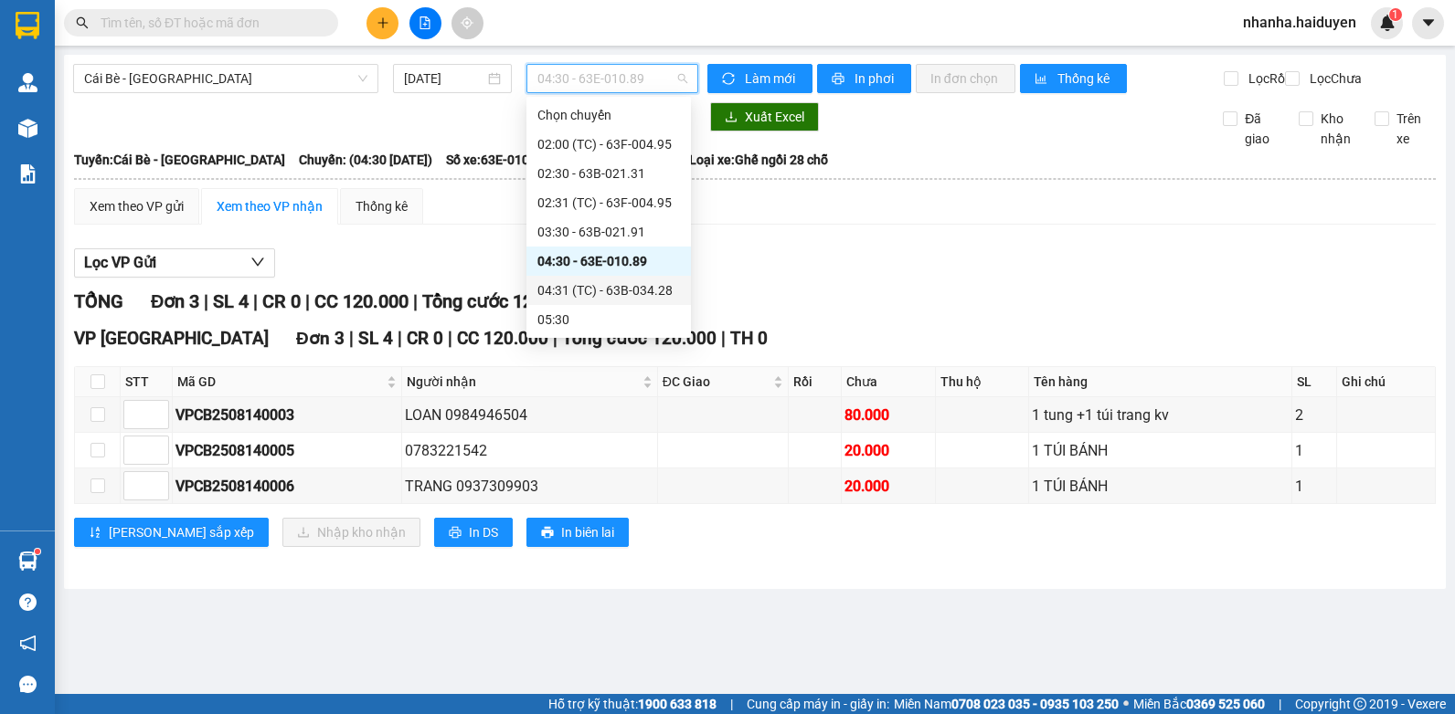
click at [579, 298] on div "04:31 (TC) - 63B-034.28" at bounding box center [608, 290] width 143 height 20
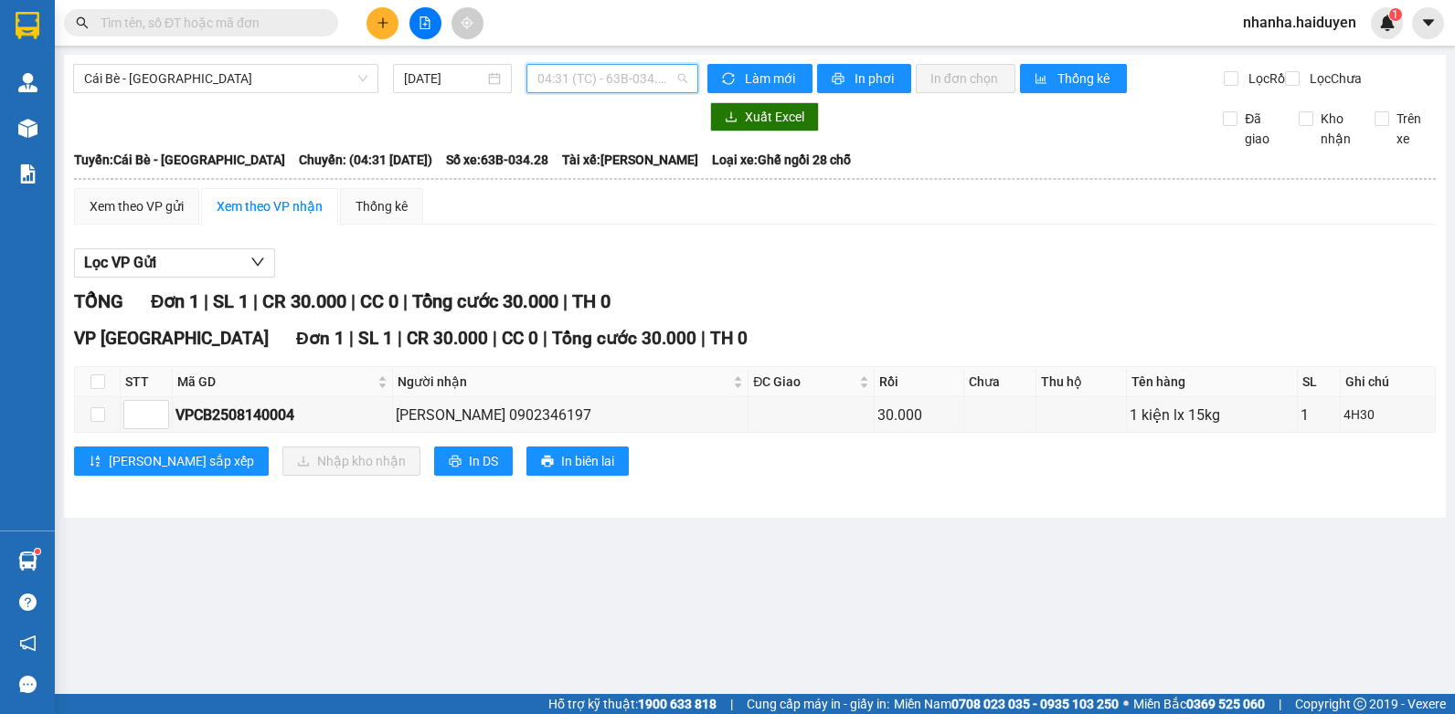
click at [596, 83] on span "04:31 (TC) - 63B-034.28" at bounding box center [612, 78] width 150 height 27
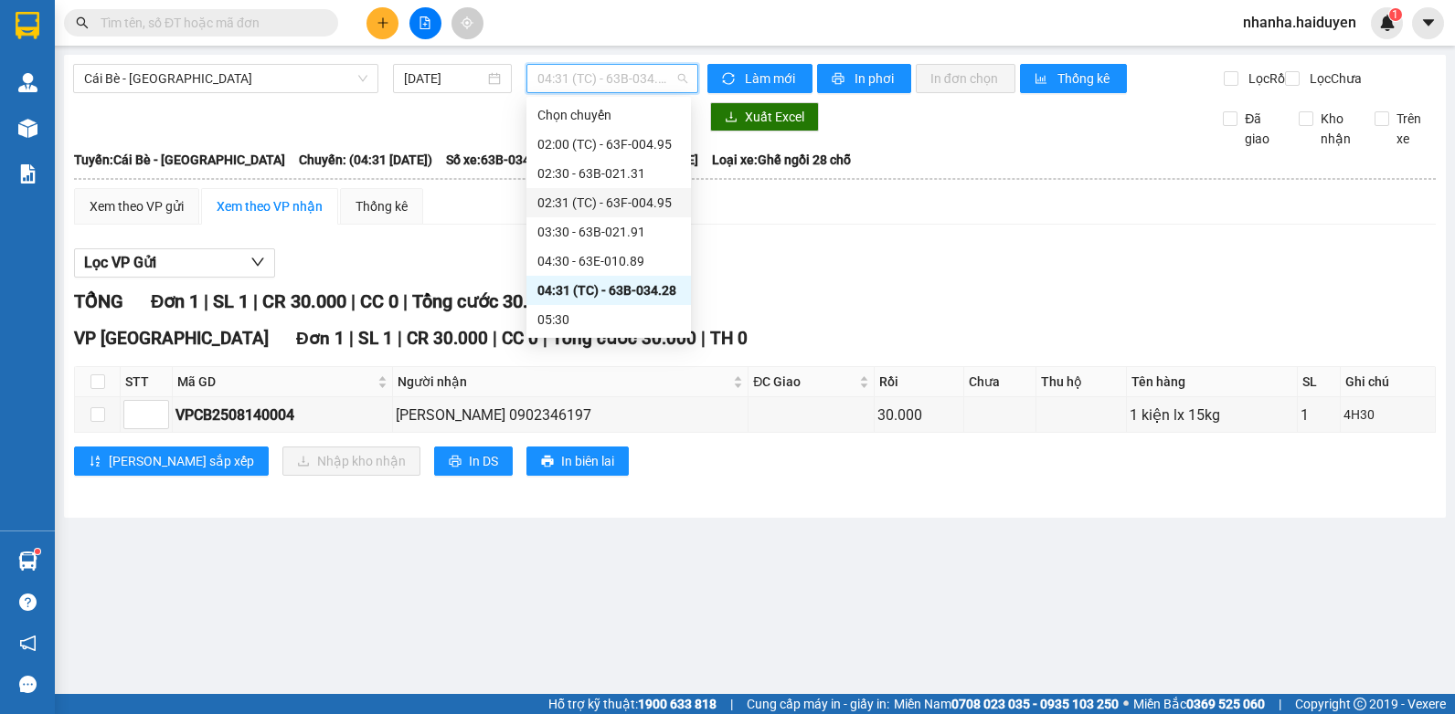
scroll to position [91, 0]
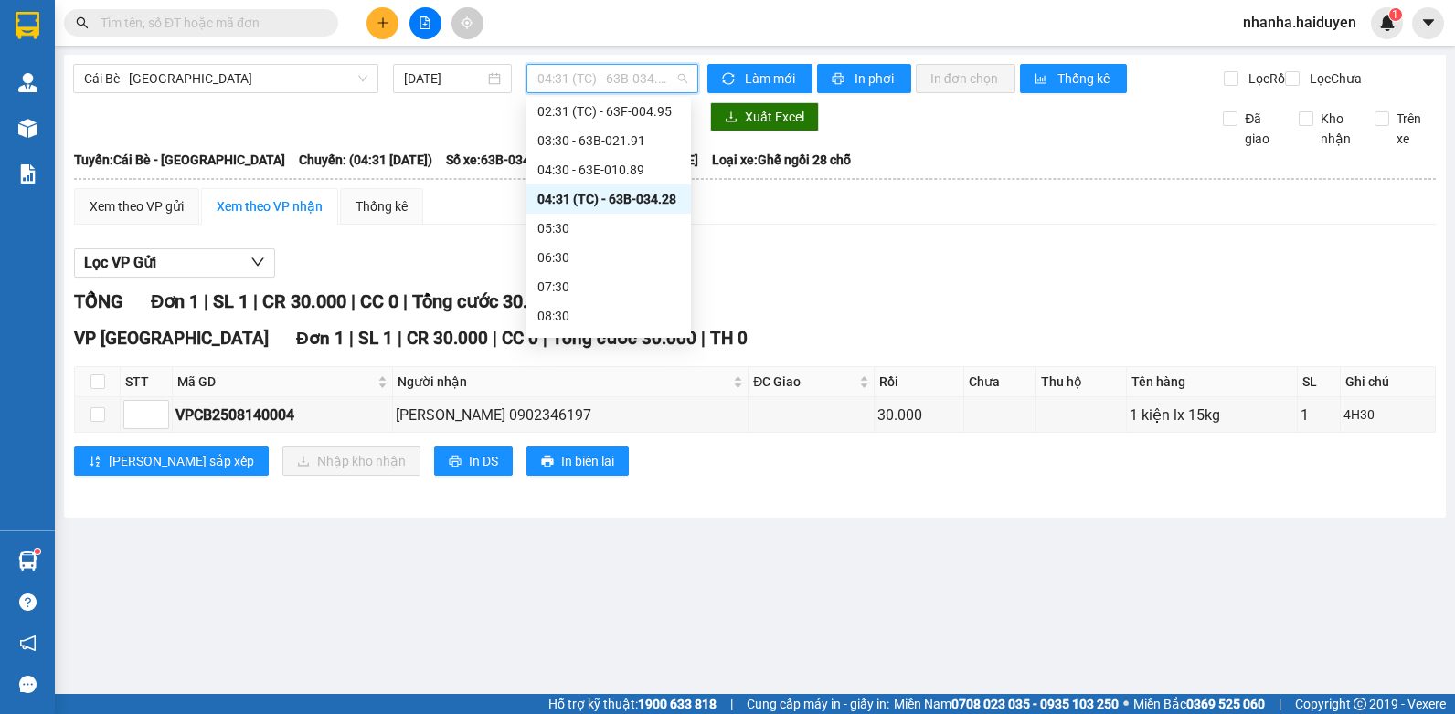
click at [605, 190] on div "04:31 (TC) - 63B-034.28" at bounding box center [608, 199] width 143 height 20
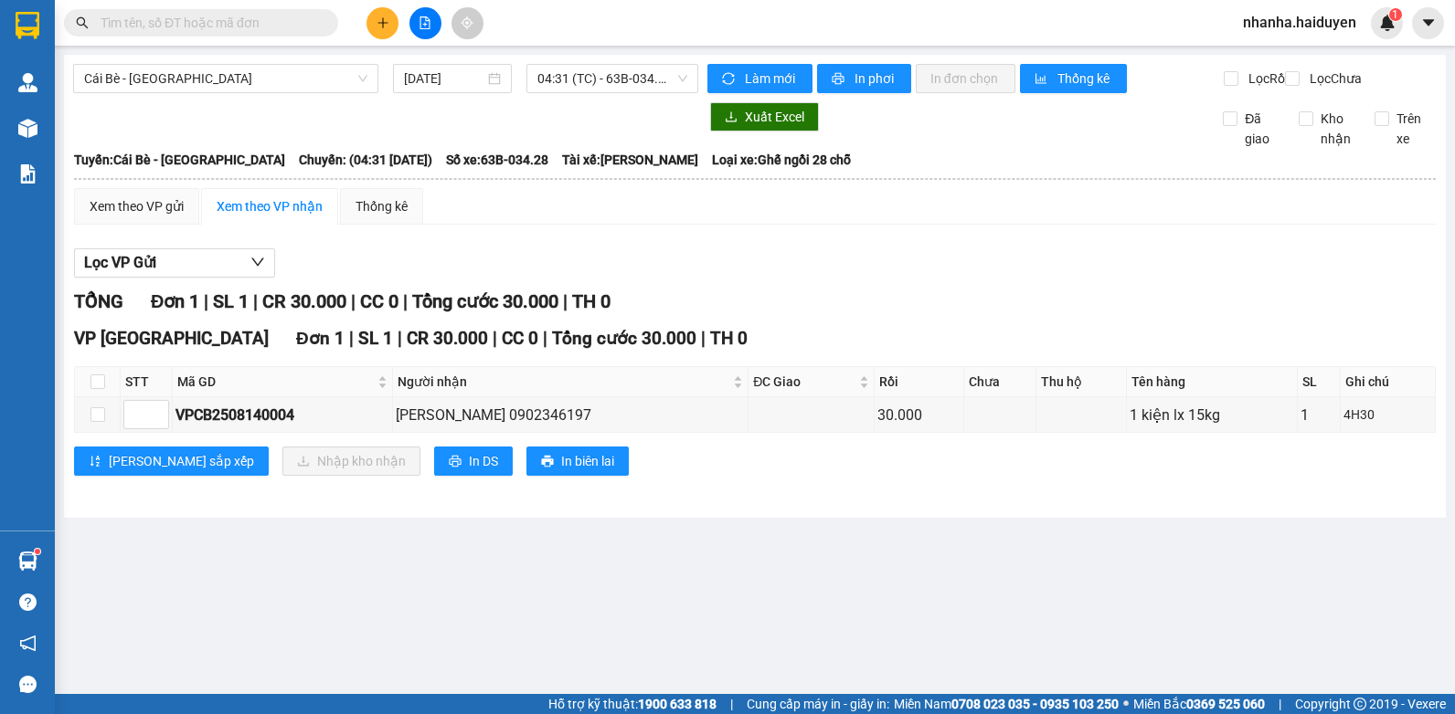
click at [605, 187] on th at bounding box center [754, 179] width 1363 height 16
click at [602, 208] on div "Xem theo VP gửi Xem theo VP nhận Thống kê" at bounding box center [754, 206] width 1361 height 37
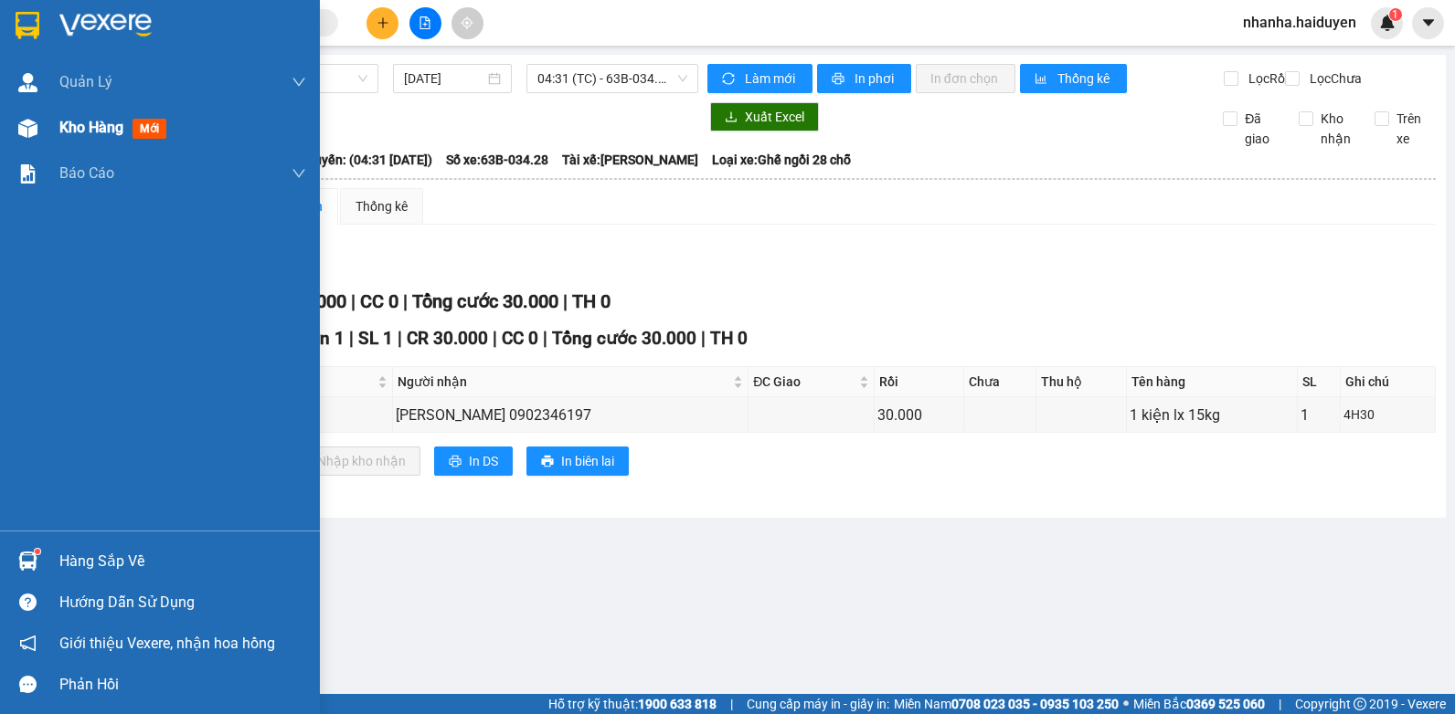
click at [33, 131] on img at bounding box center [27, 128] width 19 height 19
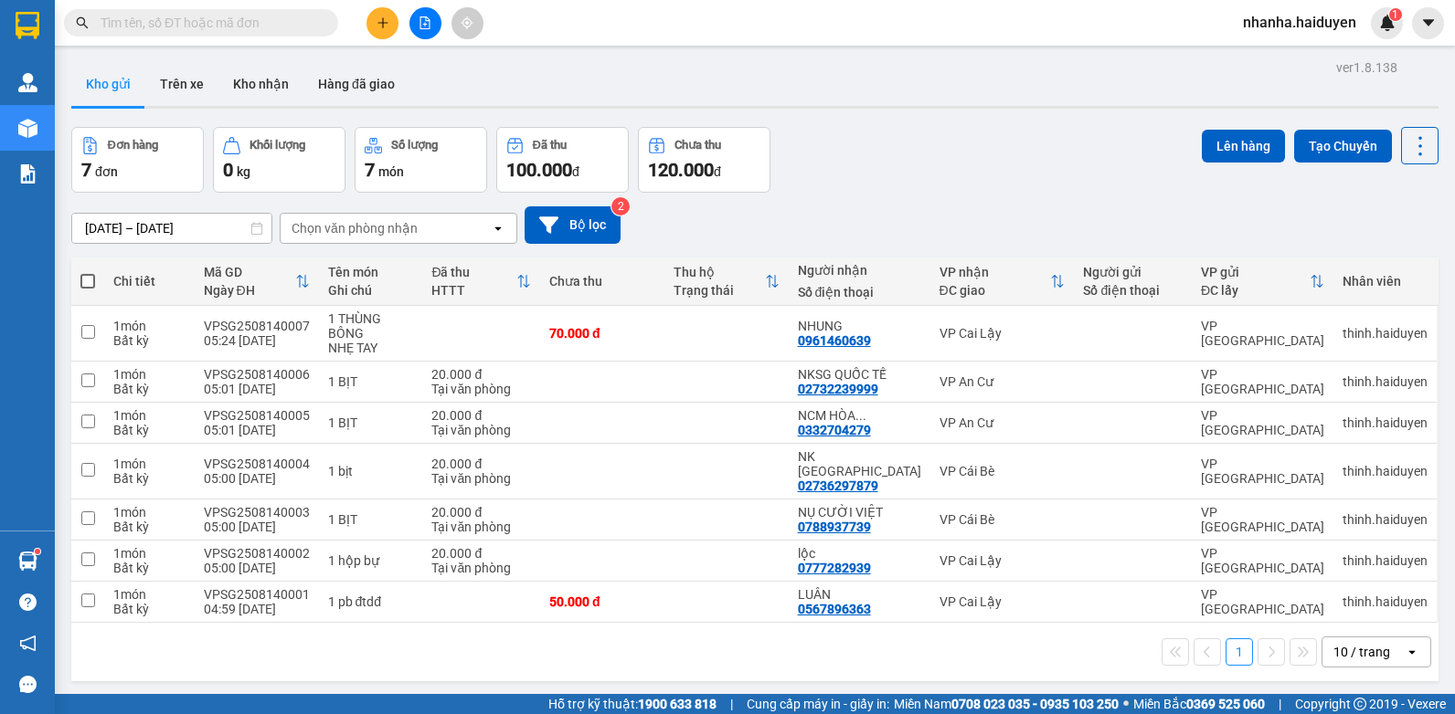
scroll to position [84, 0]
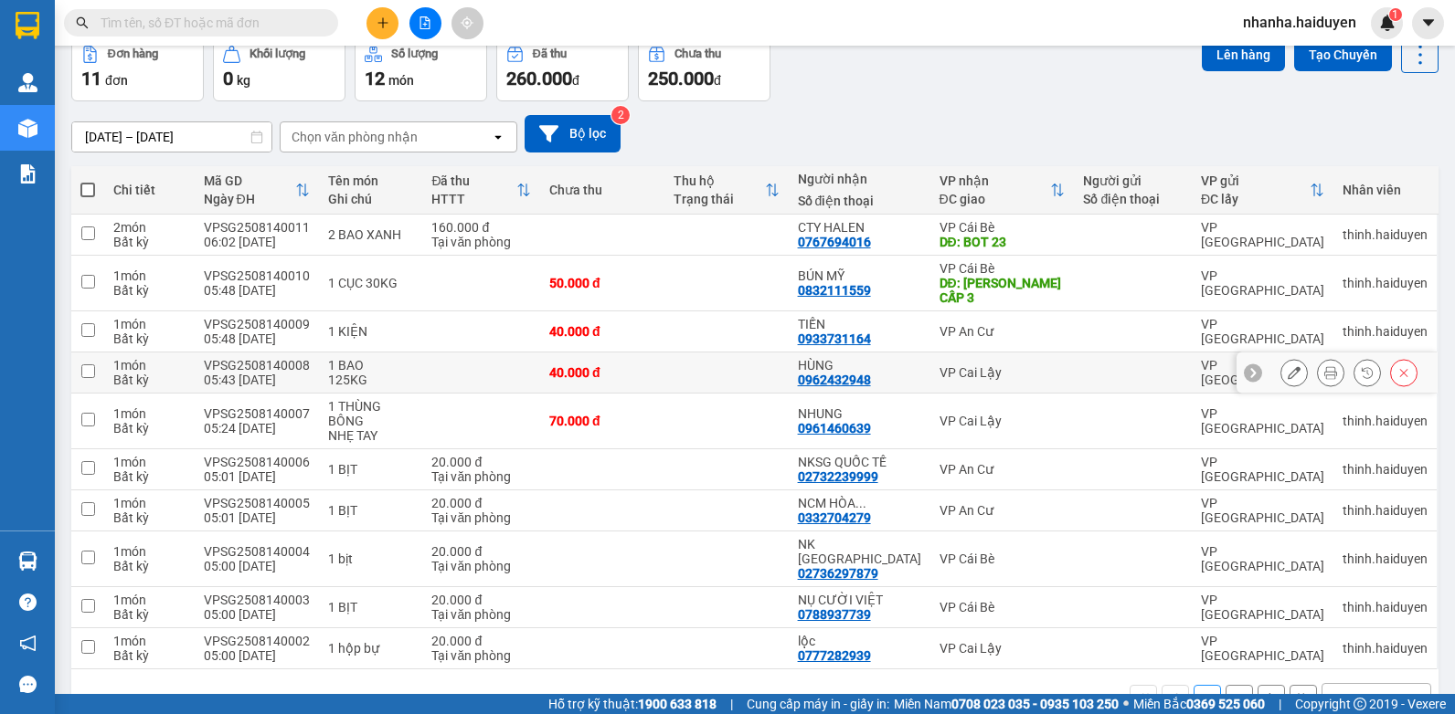
scroll to position [112, 0]
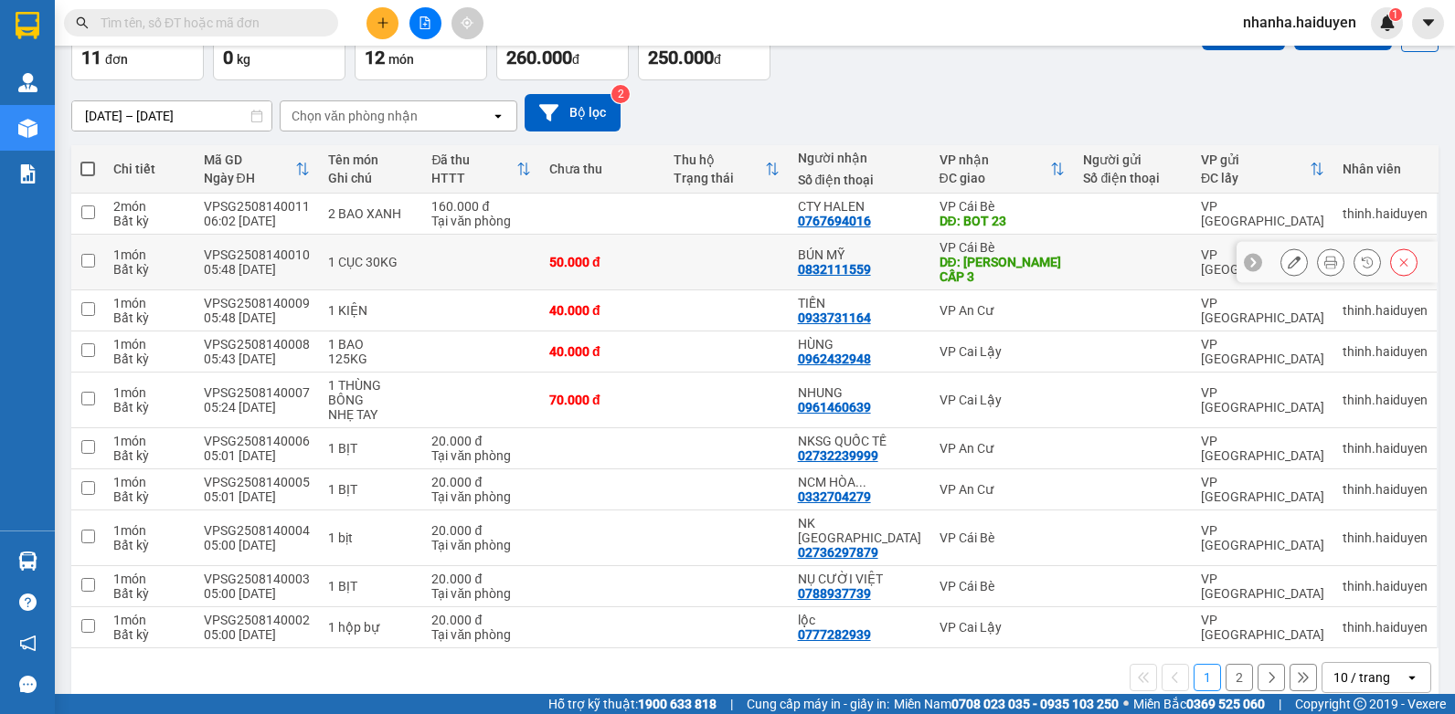
click at [741, 254] on td at bounding box center [726, 263] width 124 height 56
checkbox input "true"
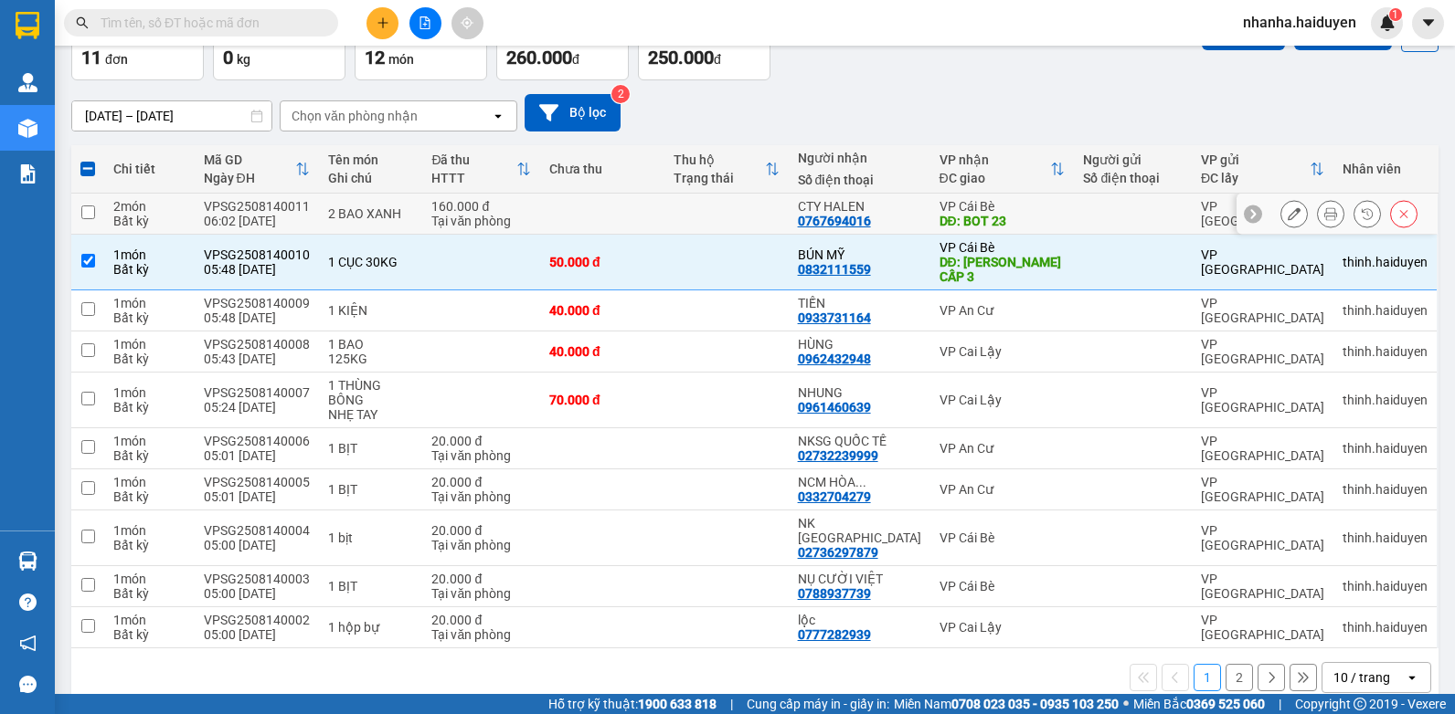
click at [743, 199] on td at bounding box center [726, 214] width 124 height 41
checkbox input "true"
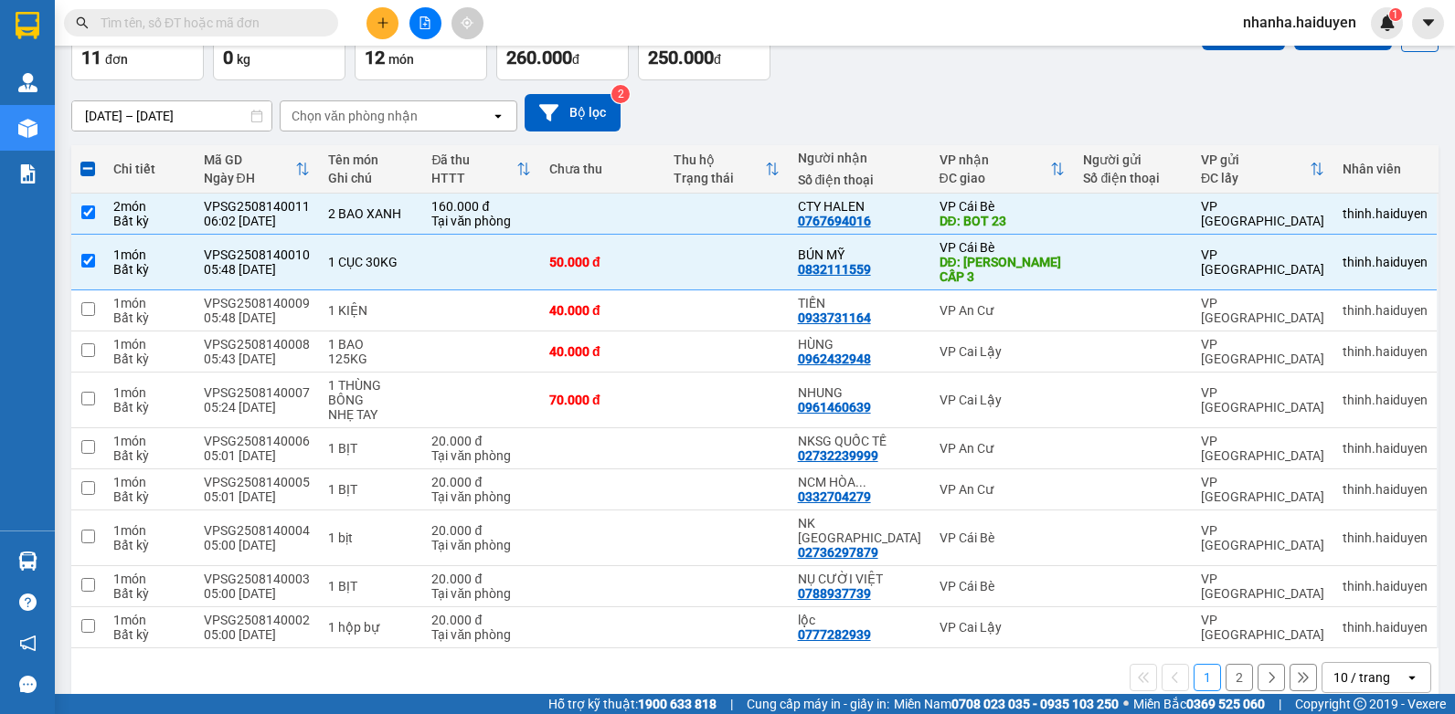
scroll to position [0, 0]
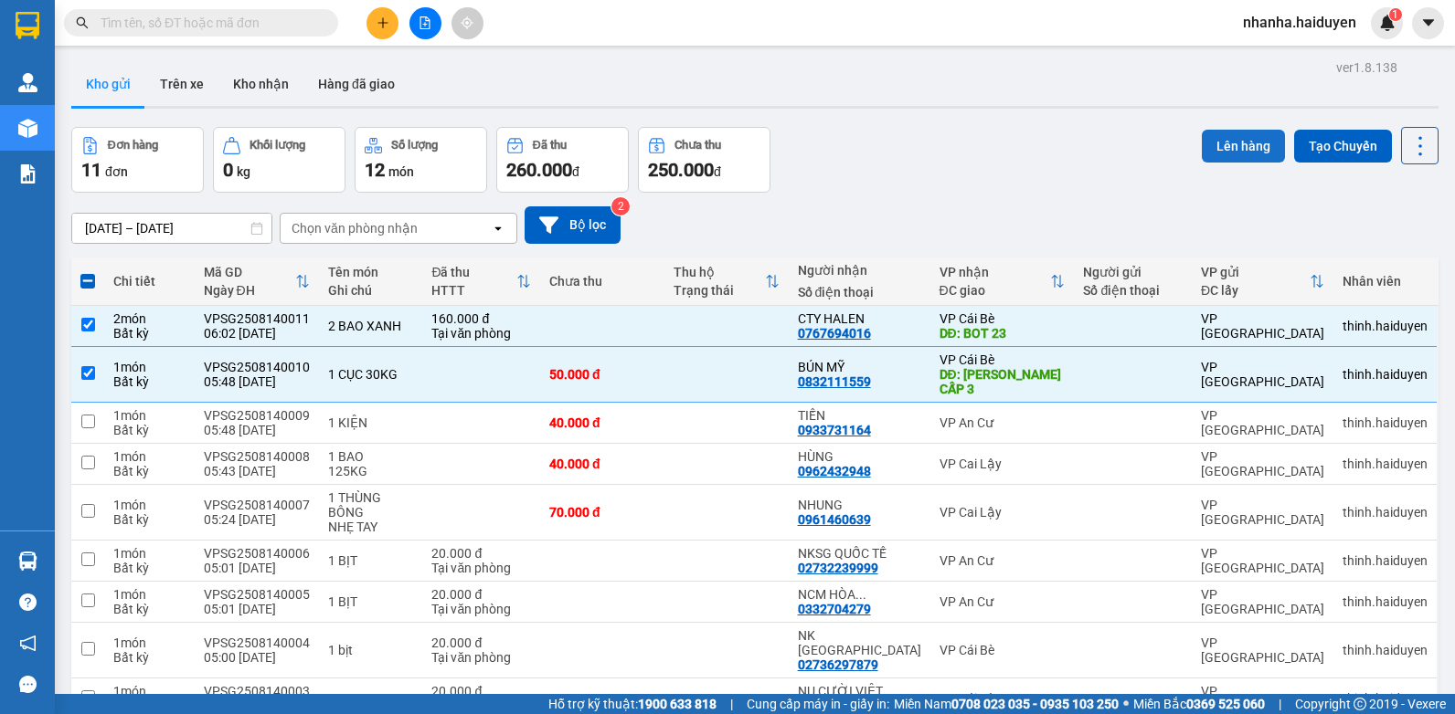
click at [1246, 150] on button "Lên hàng" at bounding box center [1242, 146] width 83 height 33
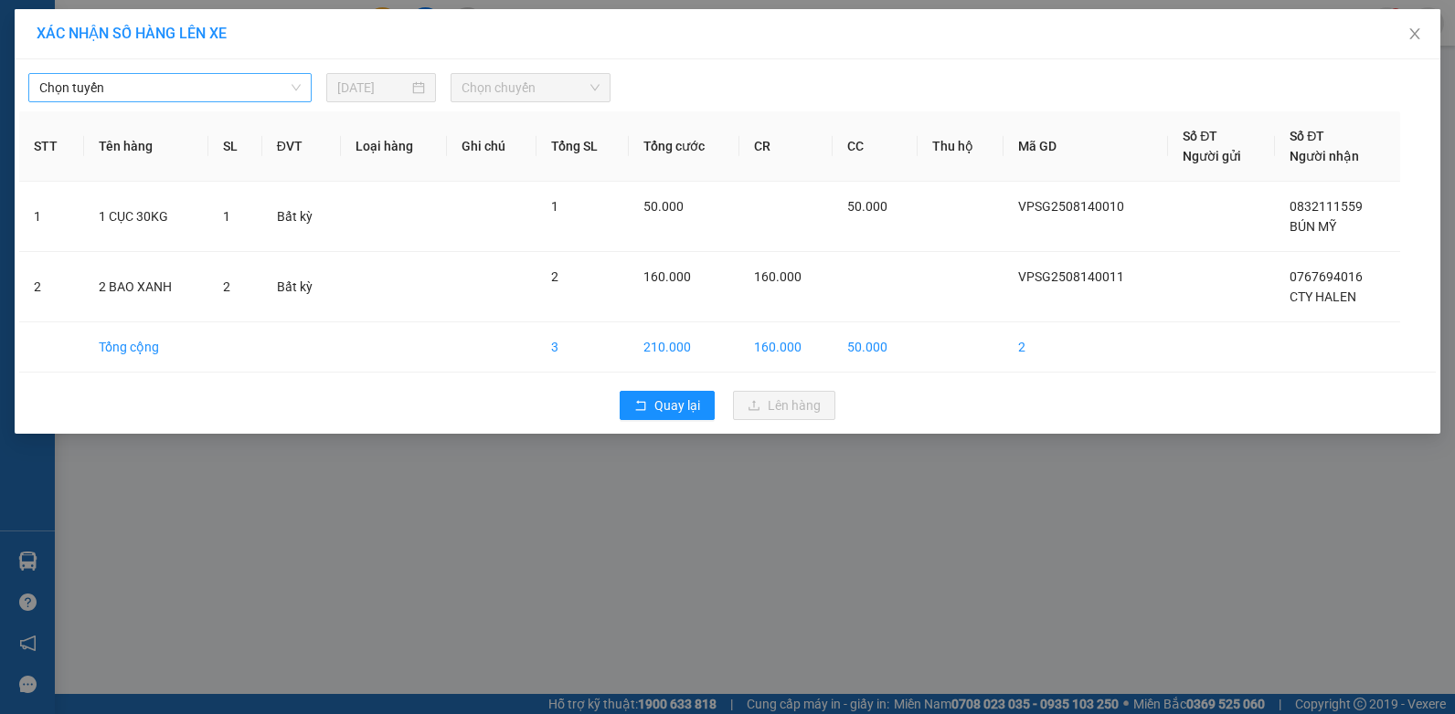
click at [234, 92] on span "Chọn tuyến" at bounding box center [169, 87] width 261 height 27
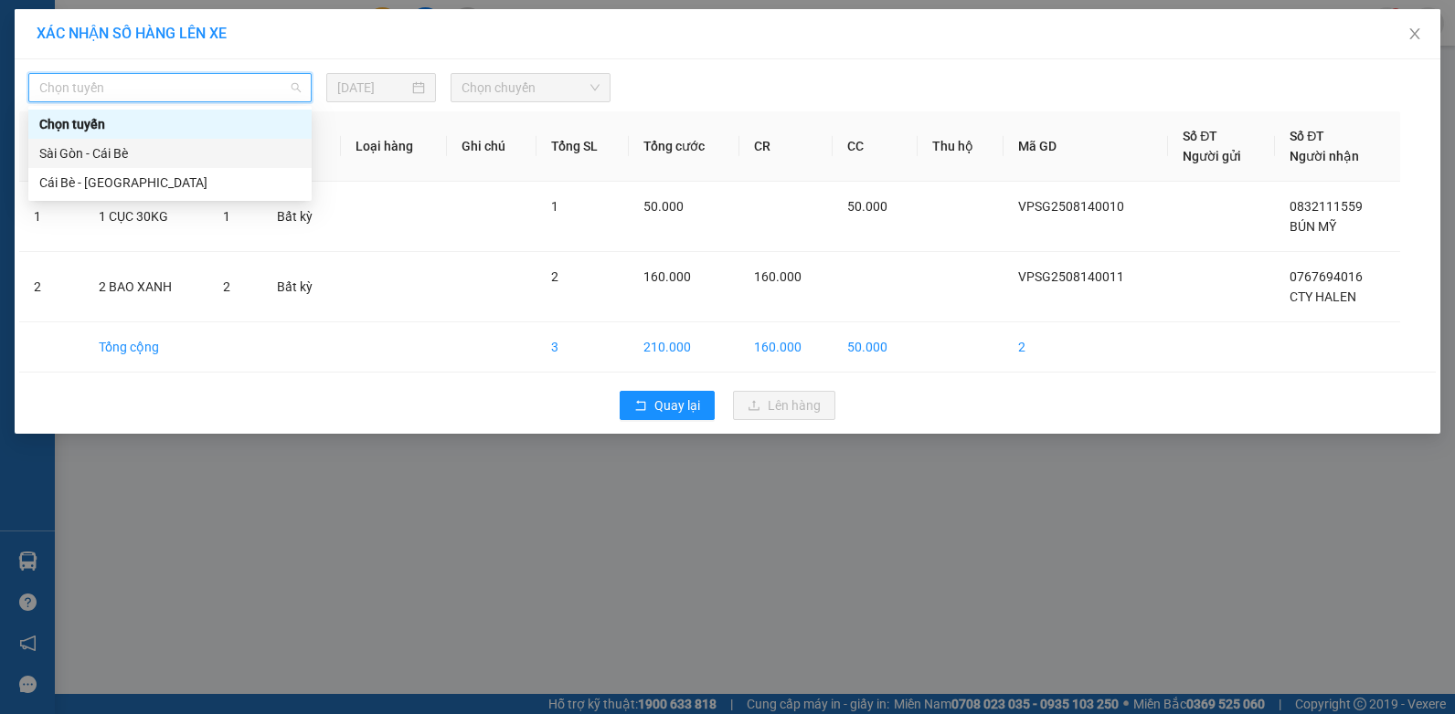
click at [183, 154] on div "Sài Gòn - Cái Bè" at bounding box center [169, 153] width 261 height 20
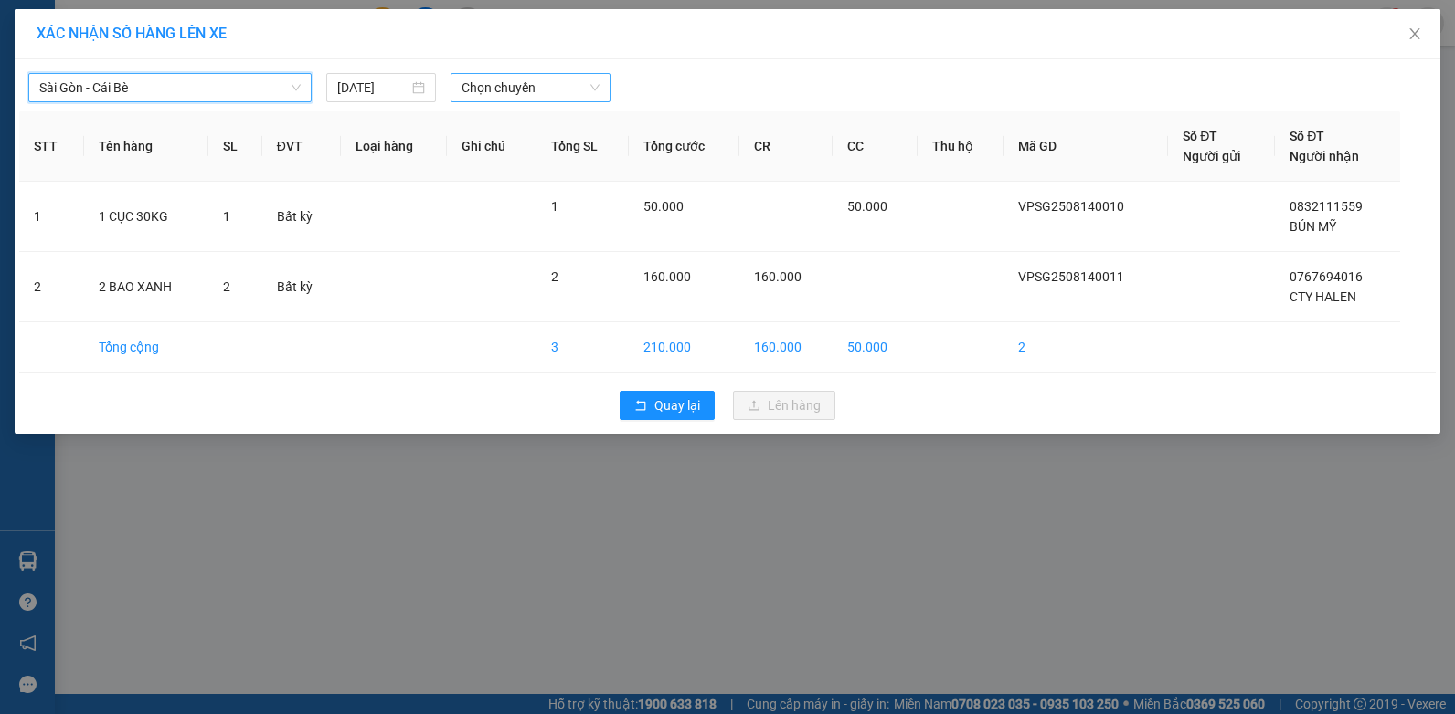
click at [537, 81] on span "Chọn chuyến" at bounding box center [529, 87] width 137 height 27
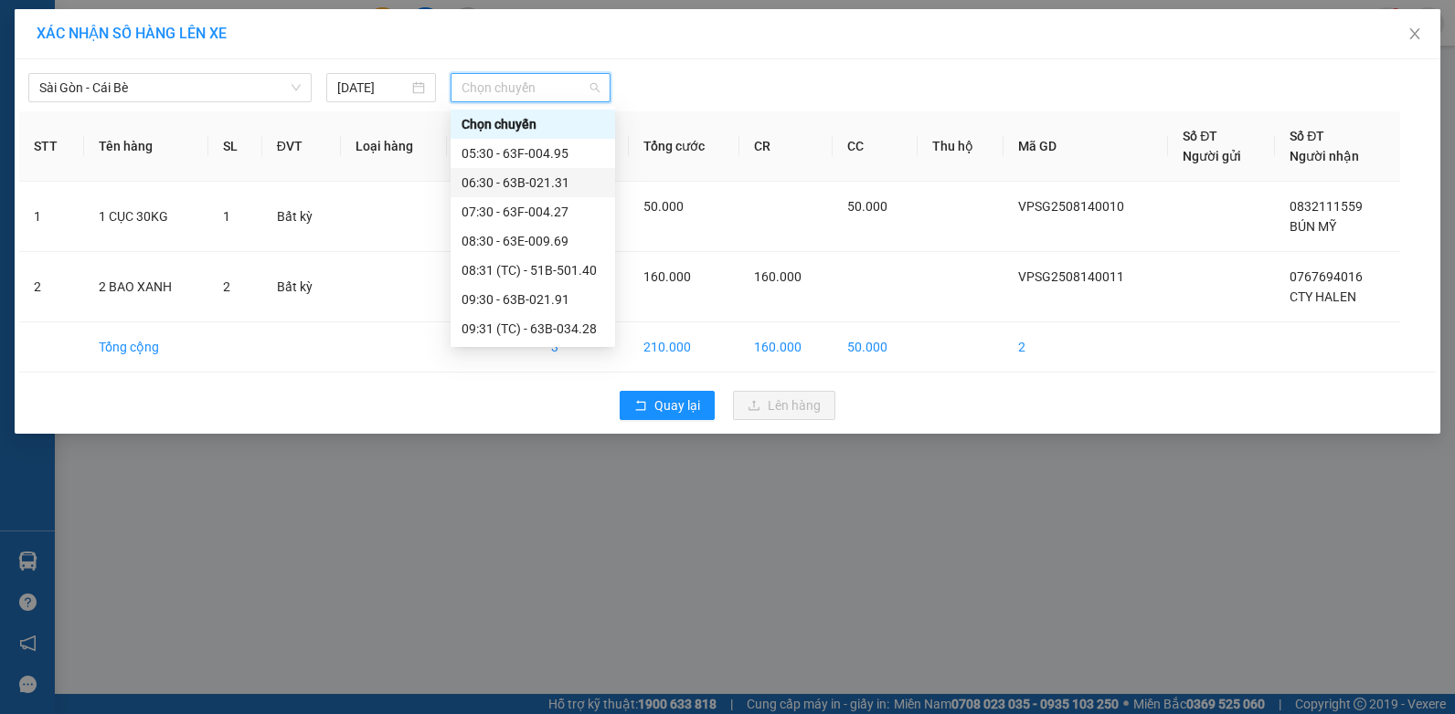
click at [532, 174] on div "06:30 - 63B-021.31" at bounding box center [532, 183] width 143 height 20
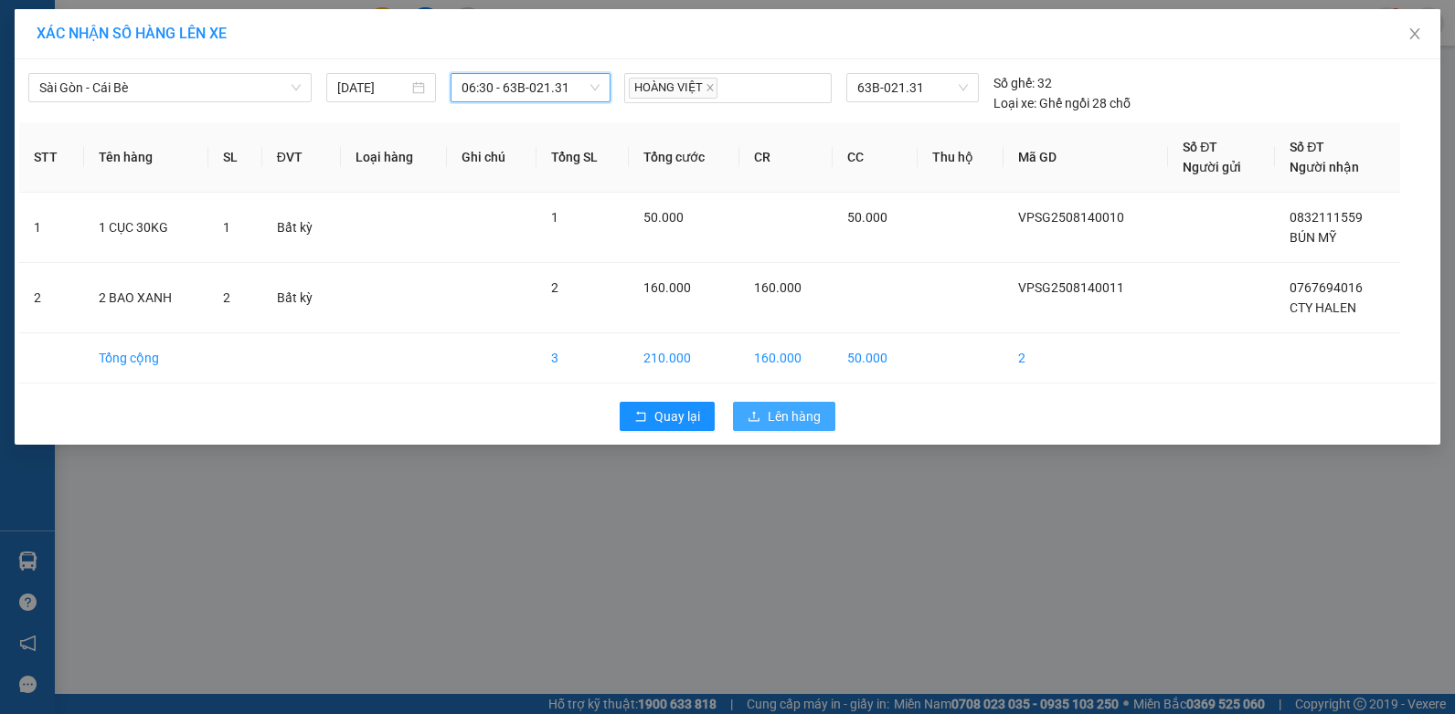
click at [767, 418] on button "Lên hàng" at bounding box center [784, 416] width 102 height 29
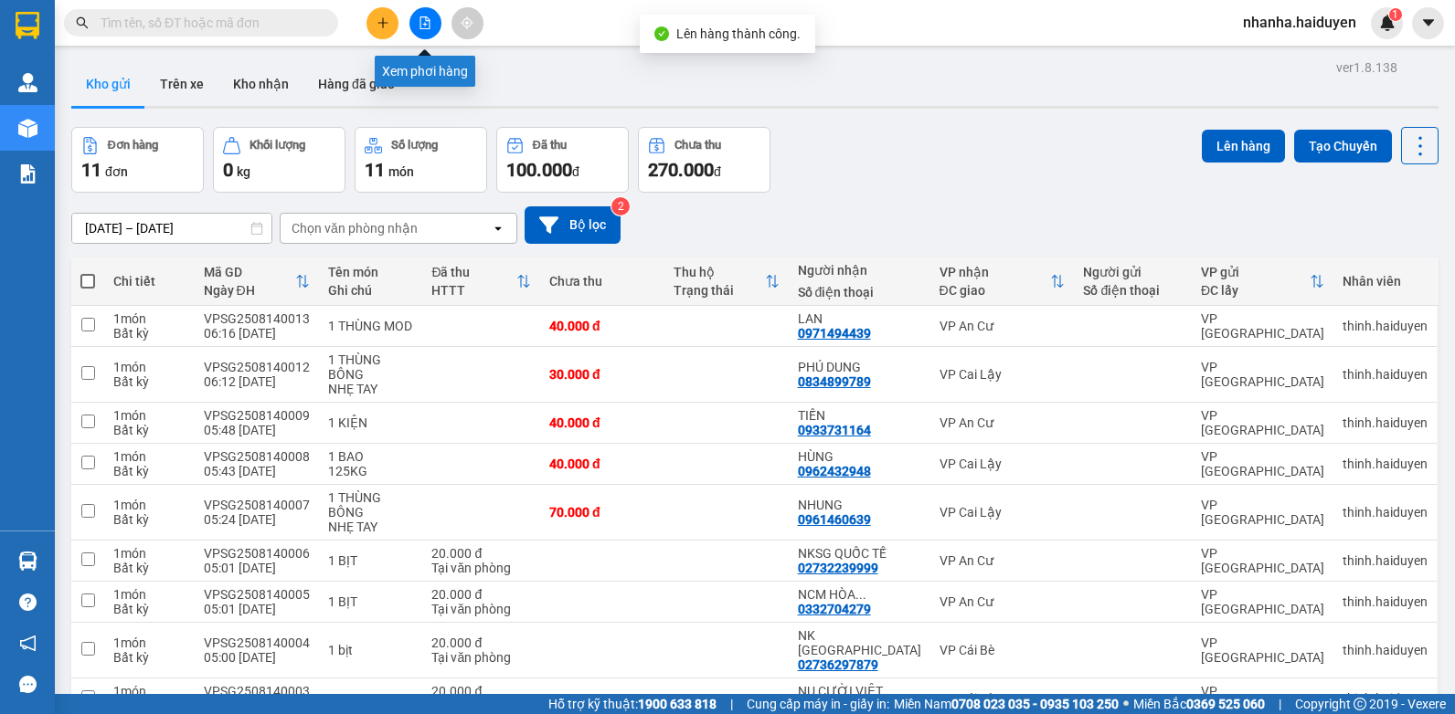
click at [433, 26] on button at bounding box center [425, 23] width 32 height 32
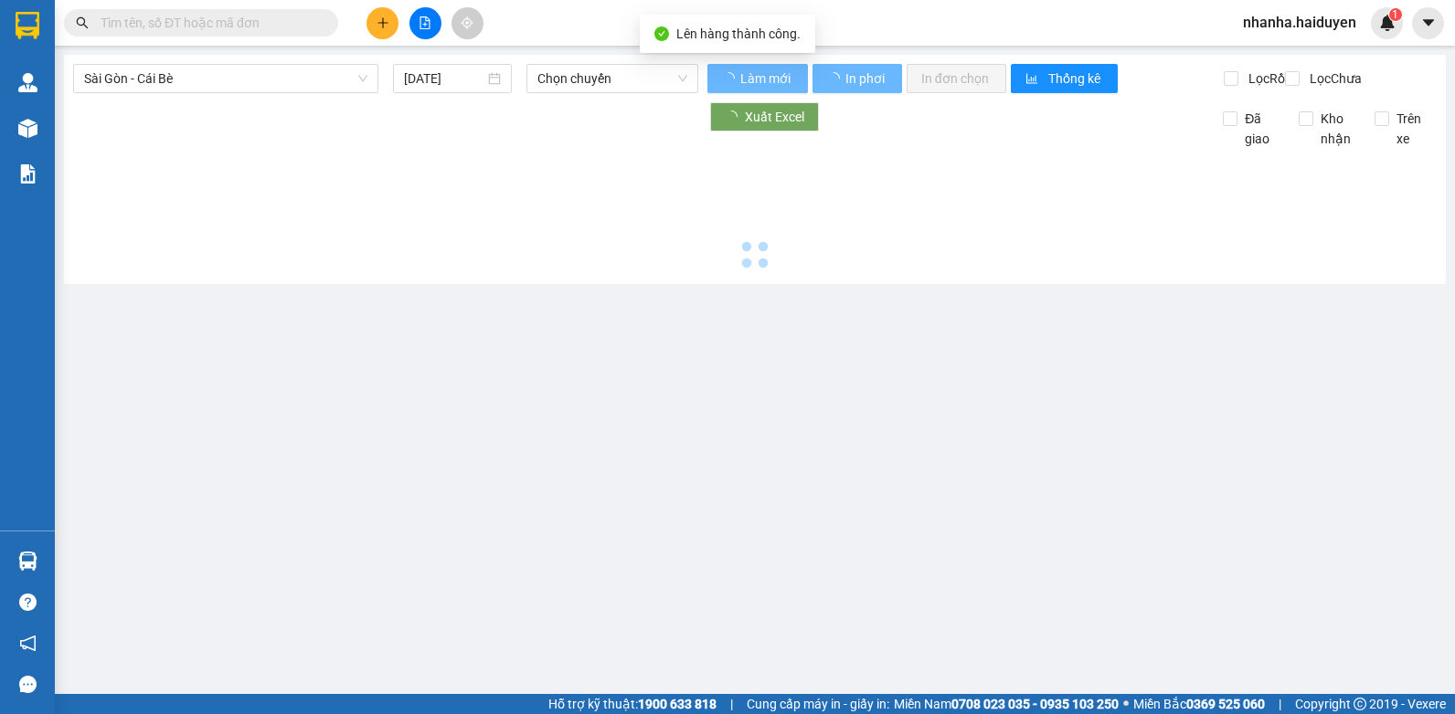
type input "[DATE]"
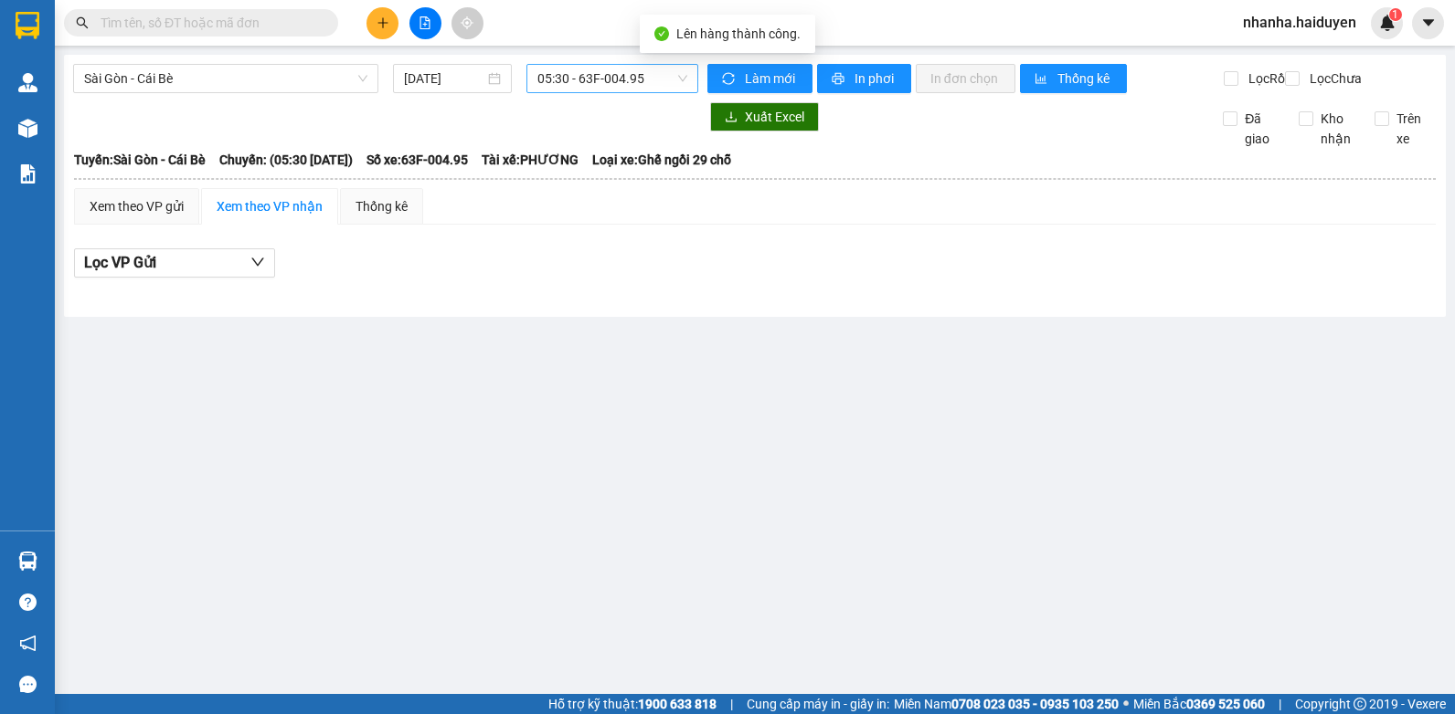
click at [566, 79] on span "05:30 - 63F-004.95" at bounding box center [612, 78] width 150 height 27
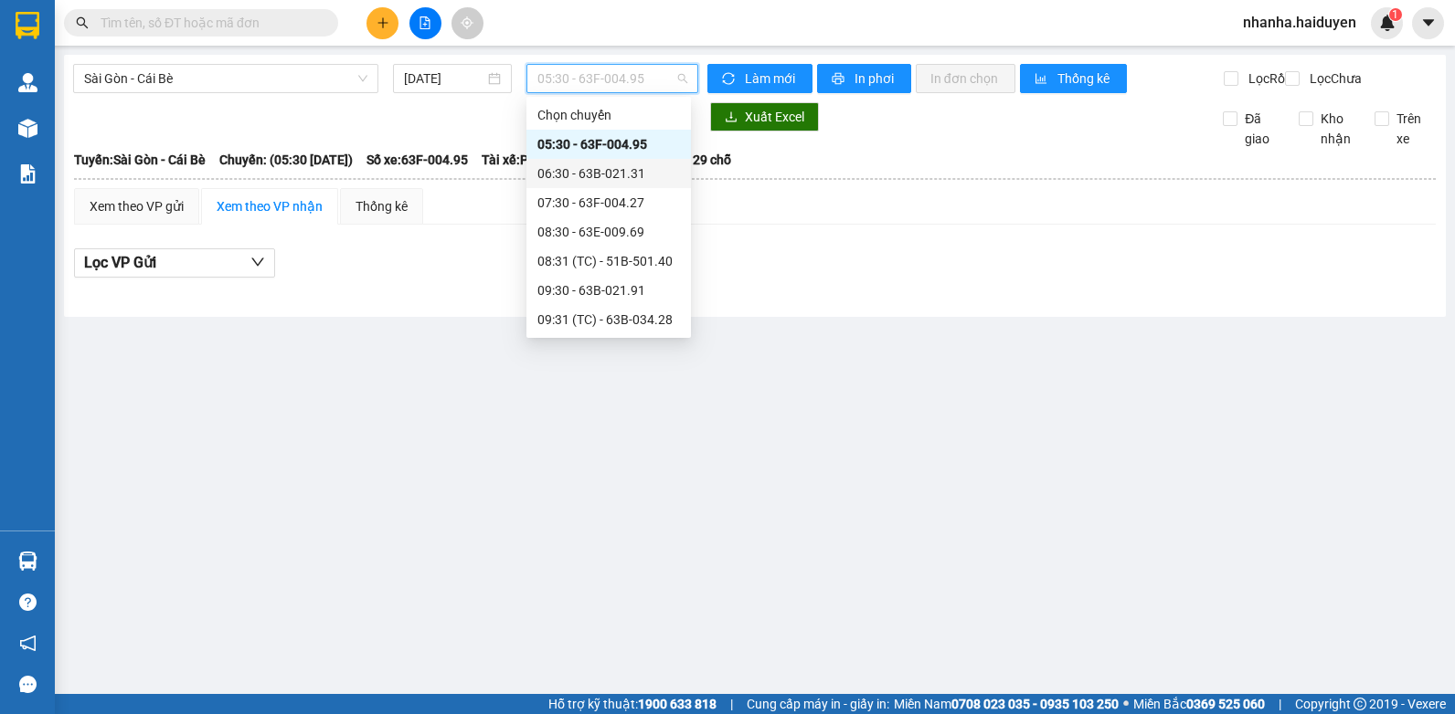
click at [584, 174] on div "06:30 - 63B-021.31" at bounding box center [608, 174] width 143 height 20
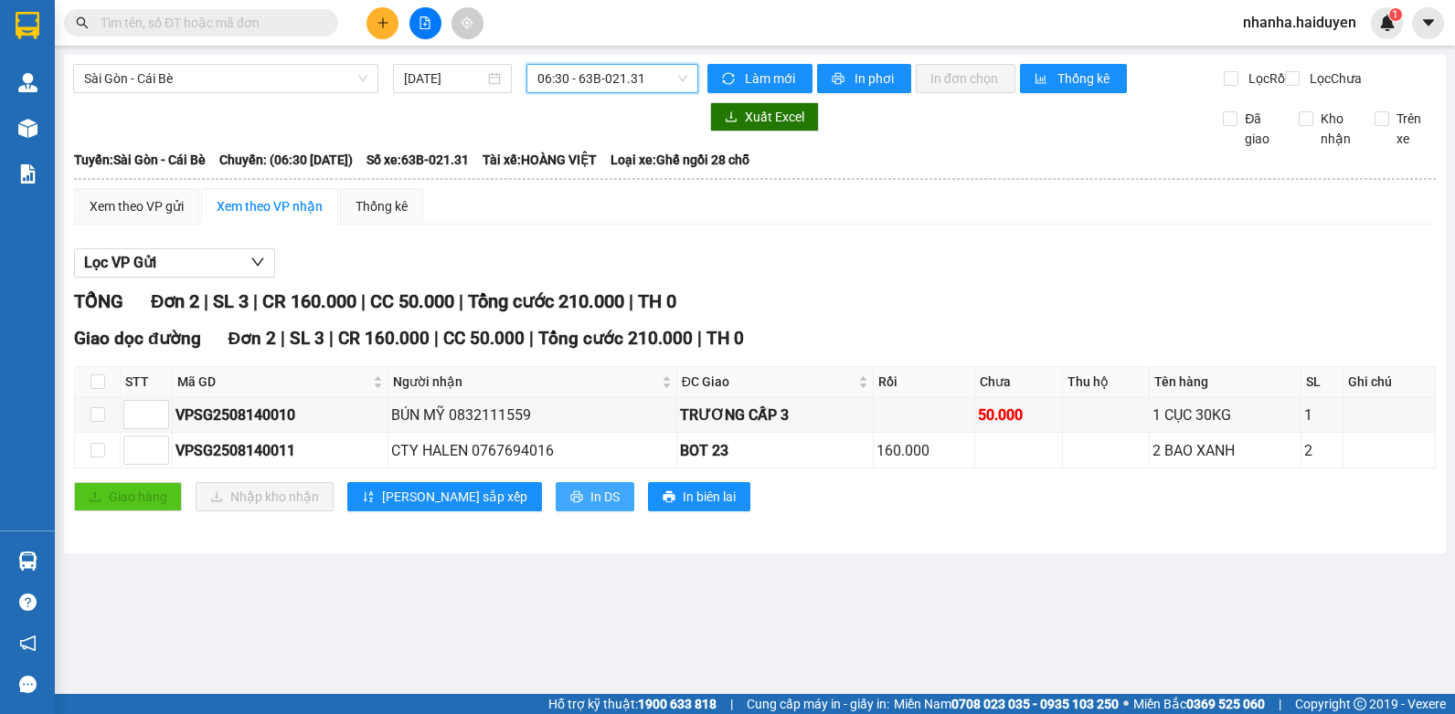
click at [590, 507] on span "In DS" at bounding box center [604, 497] width 29 height 20
click at [95, 389] on input "checkbox" at bounding box center [97, 382] width 15 height 15
checkbox input "true"
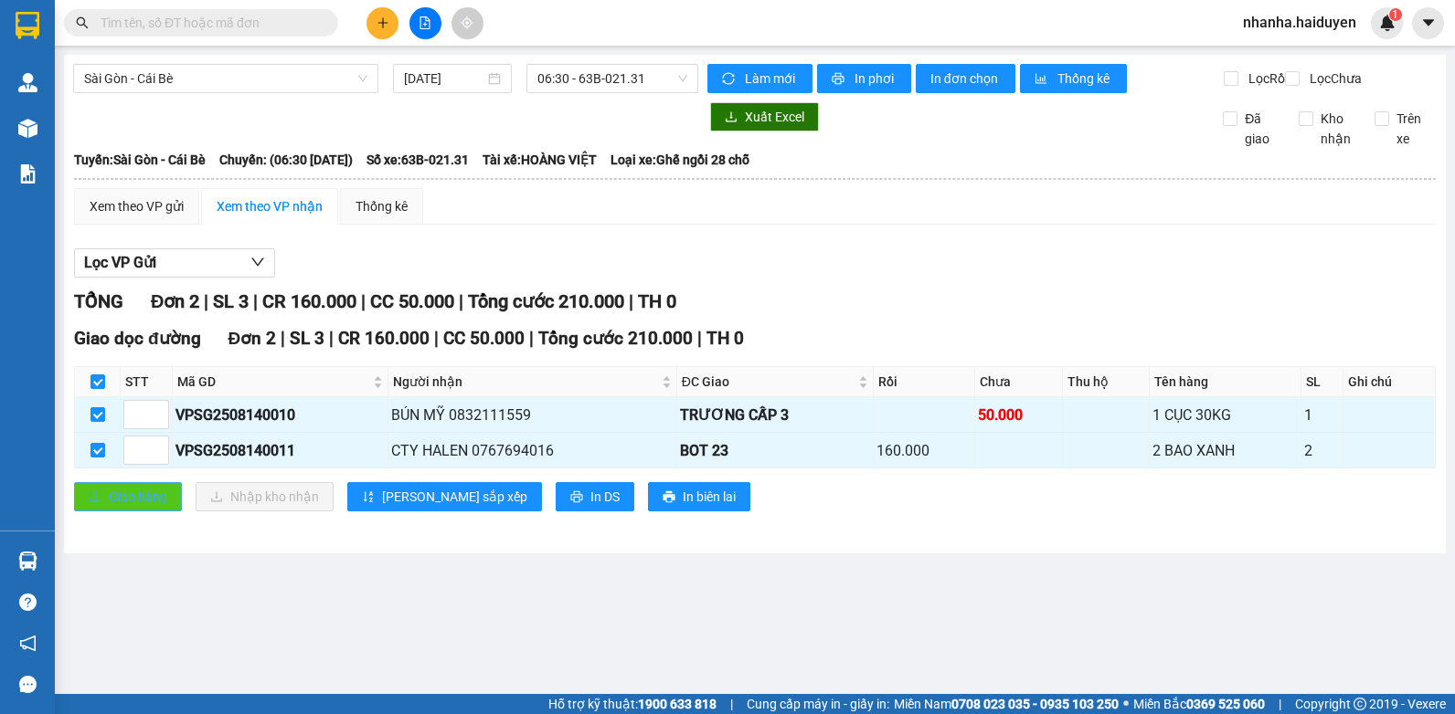
click at [115, 507] on span "Giao hàng" at bounding box center [138, 497] width 58 height 20
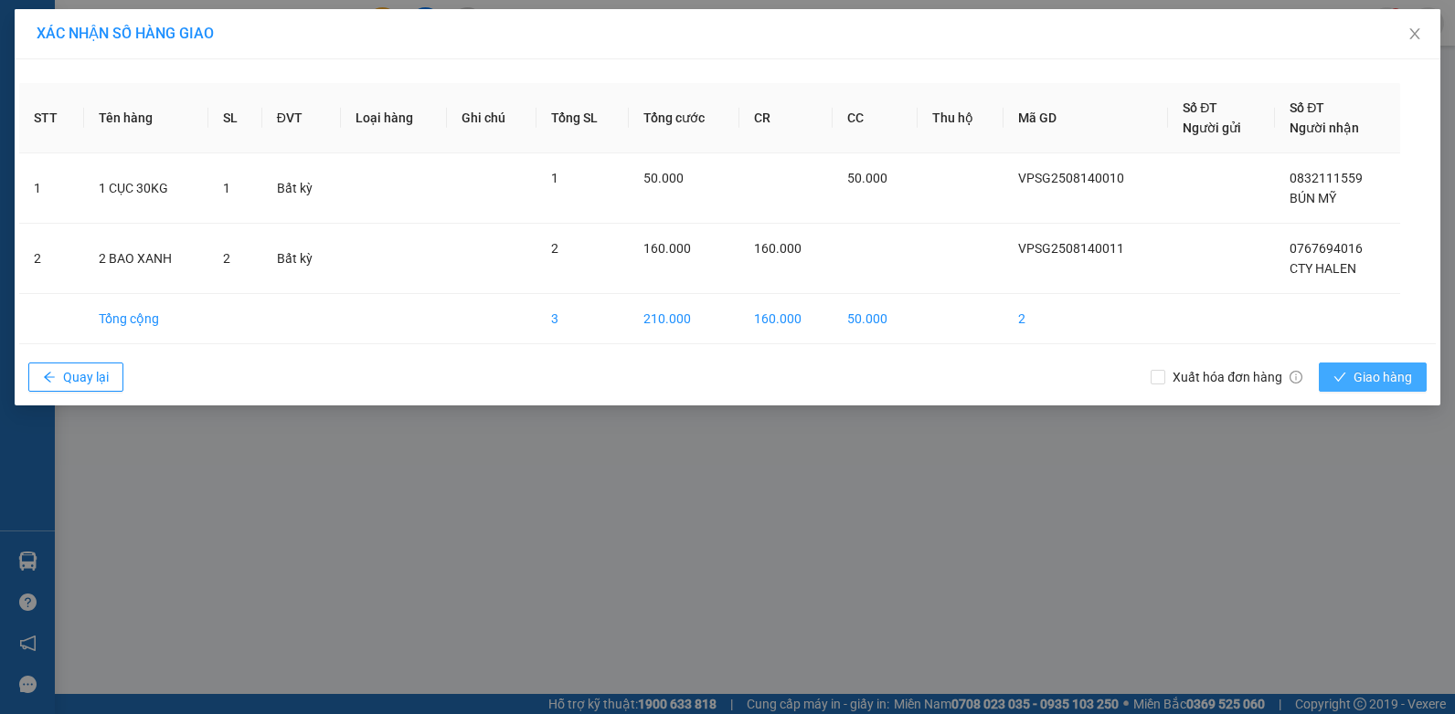
click at [1393, 379] on span "Giao hàng" at bounding box center [1382, 377] width 58 height 20
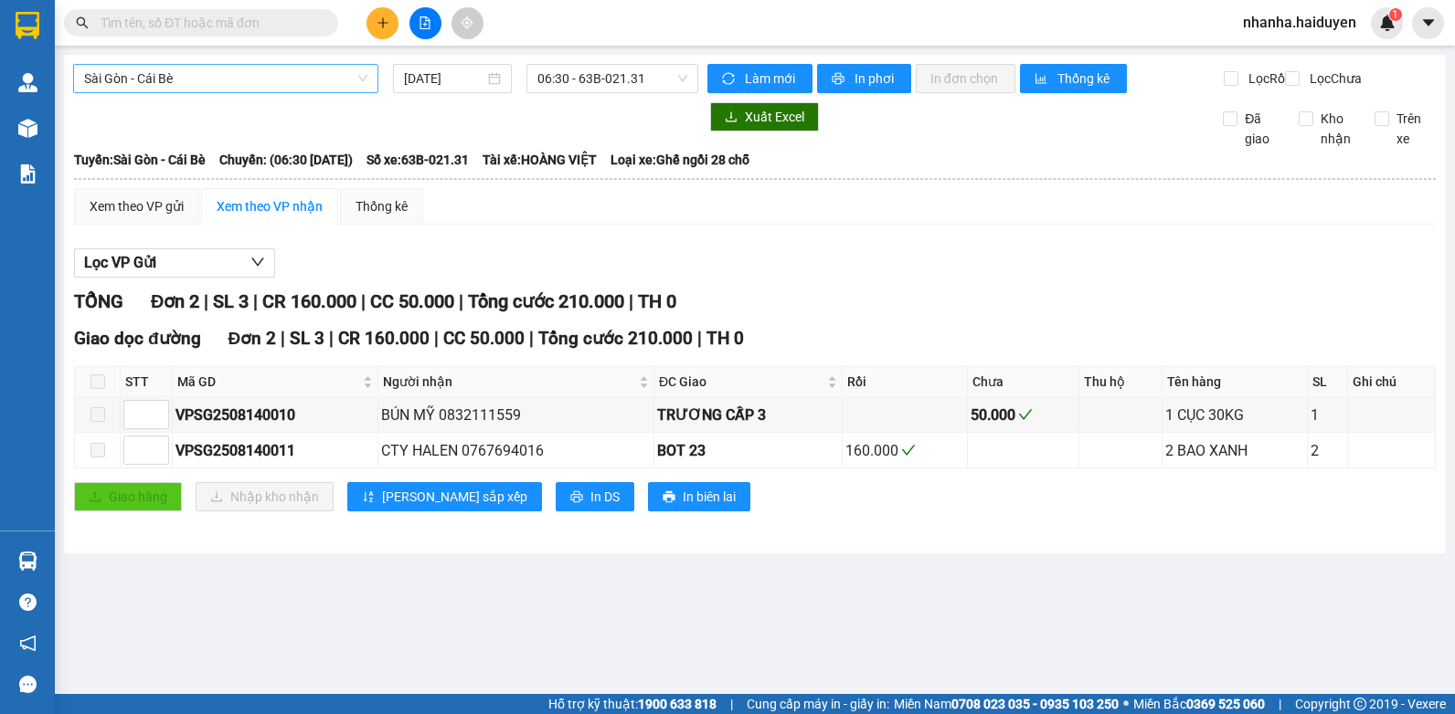
click at [231, 80] on span "Sài Gòn - Cái Bè" at bounding box center [225, 78] width 283 height 27
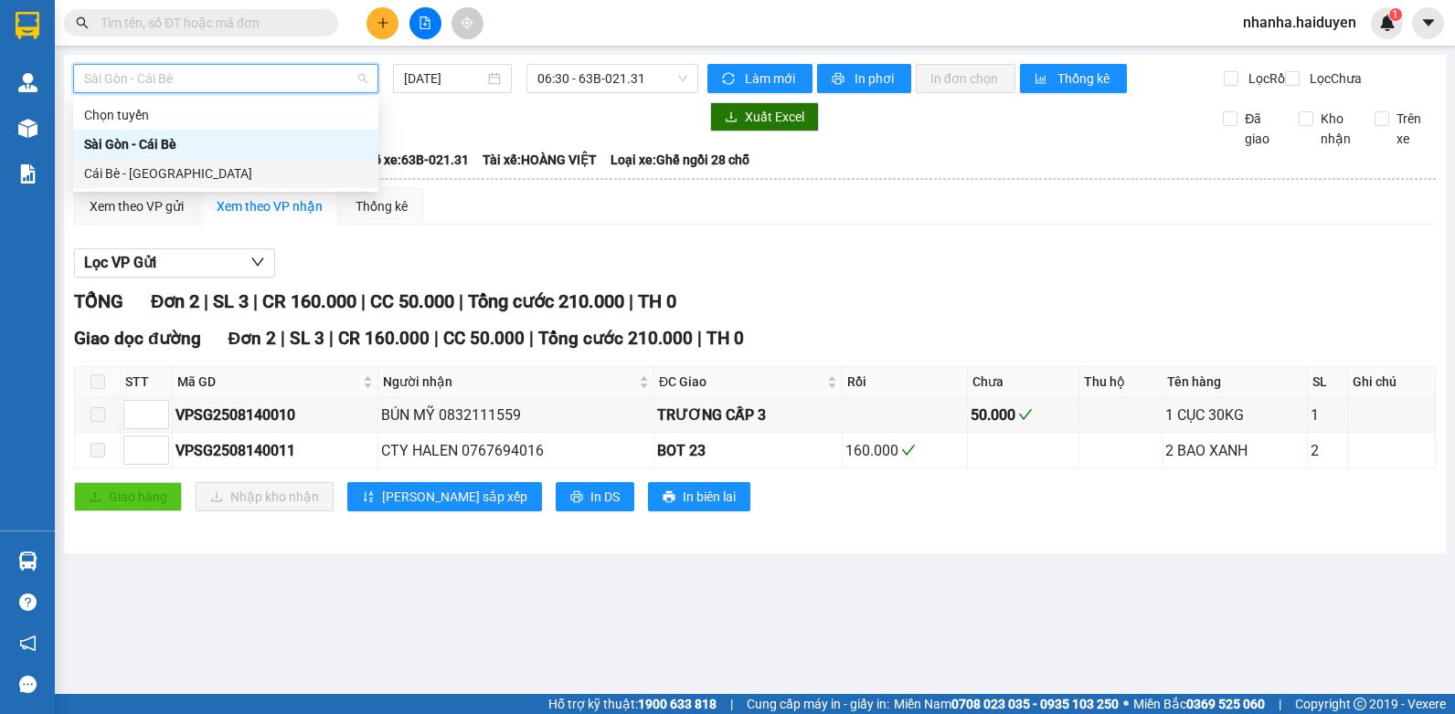
click at [206, 170] on div "Cái Bè - [GEOGRAPHIC_DATA]" at bounding box center [225, 174] width 283 height 20
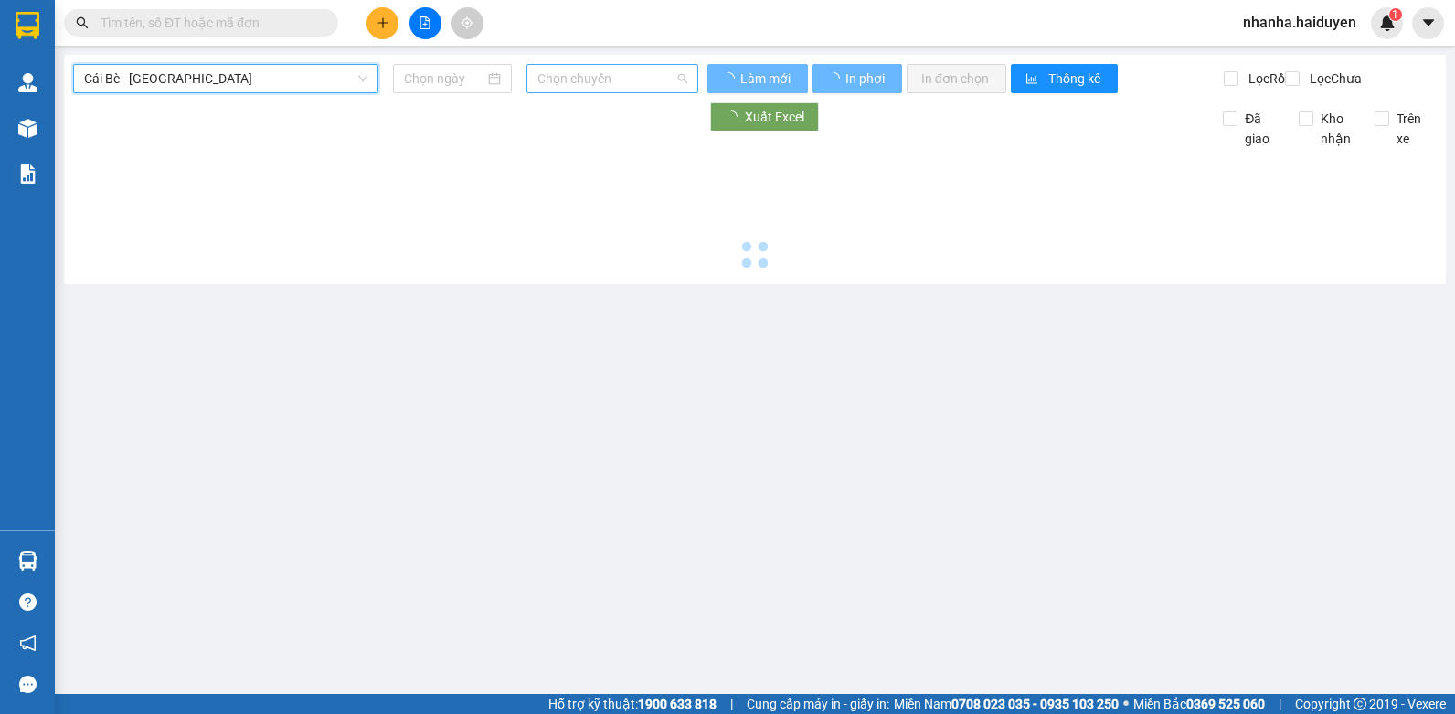
click at [577, 77] on span "Chọn chuyến" at bounding box center [612, 78] width 150 height 27
type input "[DATE]"
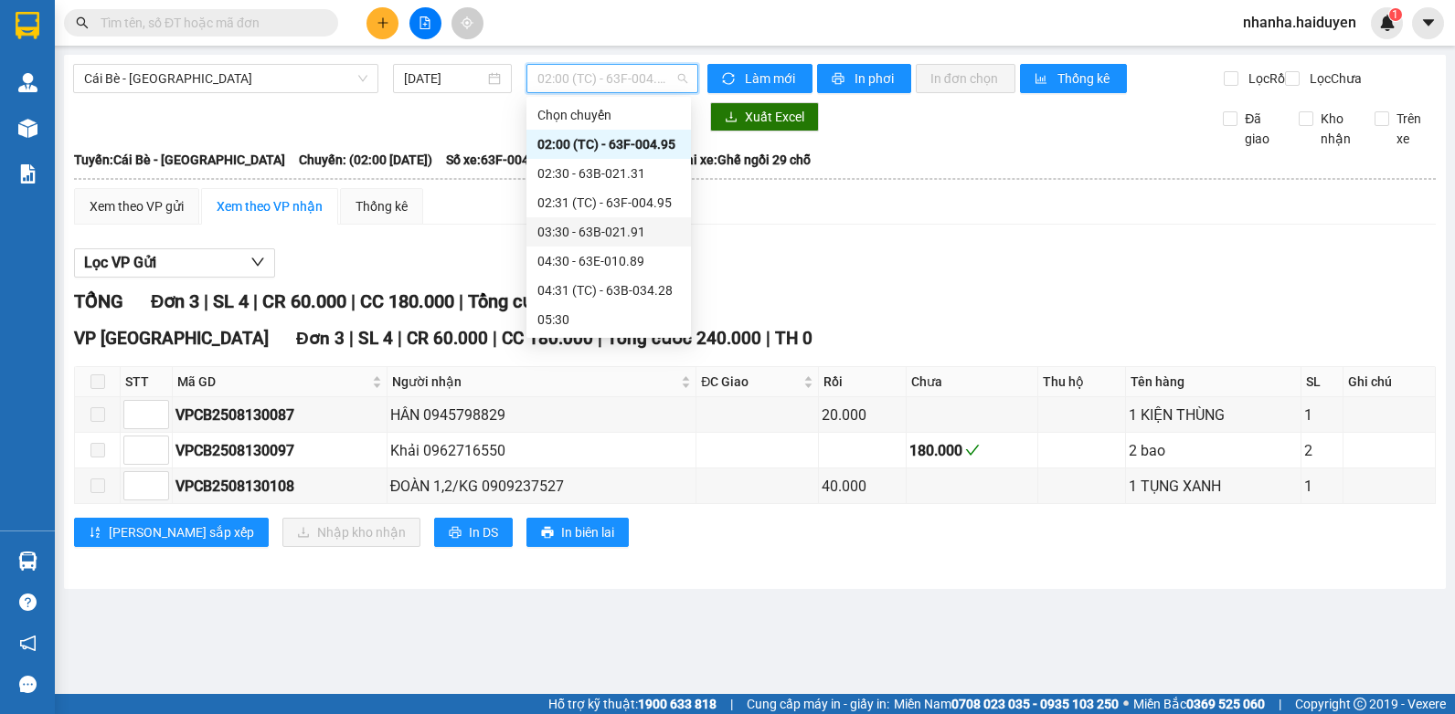
click at [605, 224] on div "03:30 - 63B-021.91" at bounding box center [608, 232] width 143 height 20
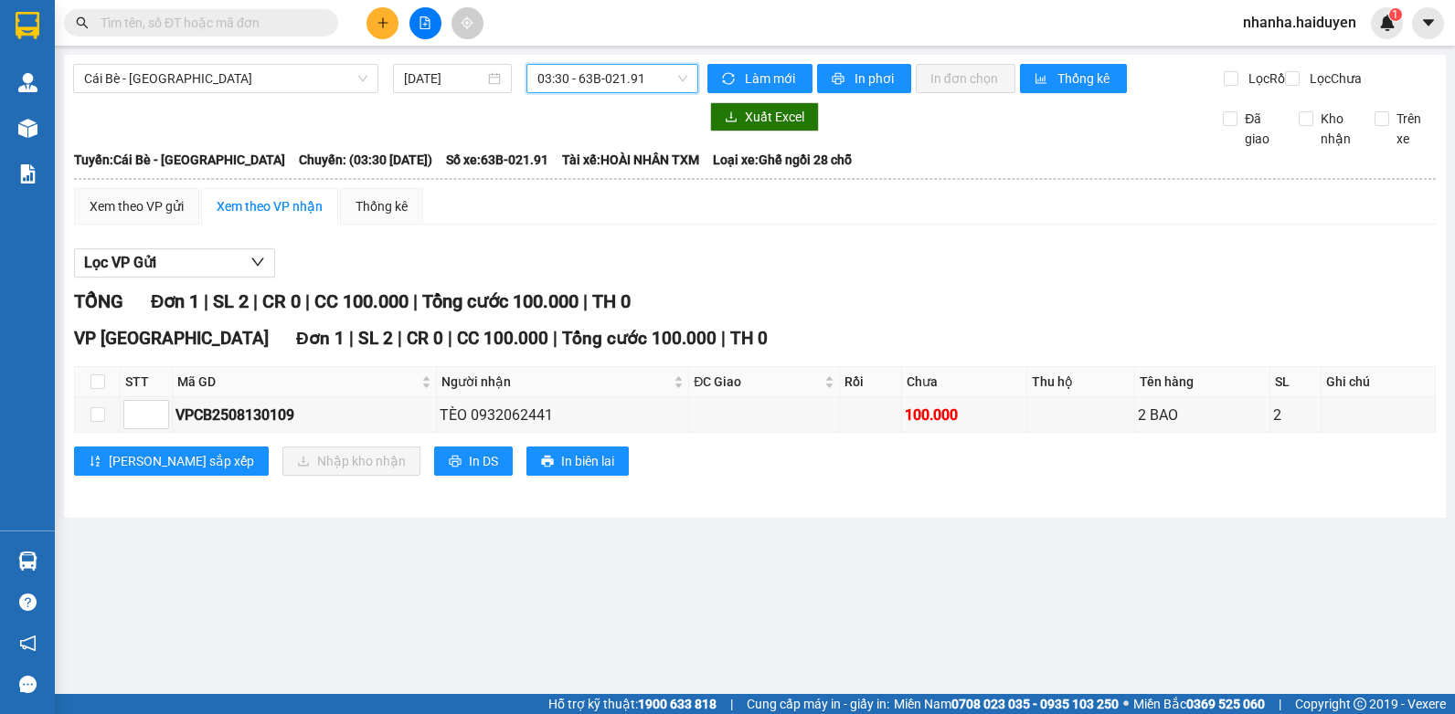
click at [582, 72] on span "03:30 - 63B-021.91" at bounding box center [612, 78] width 150 height 27
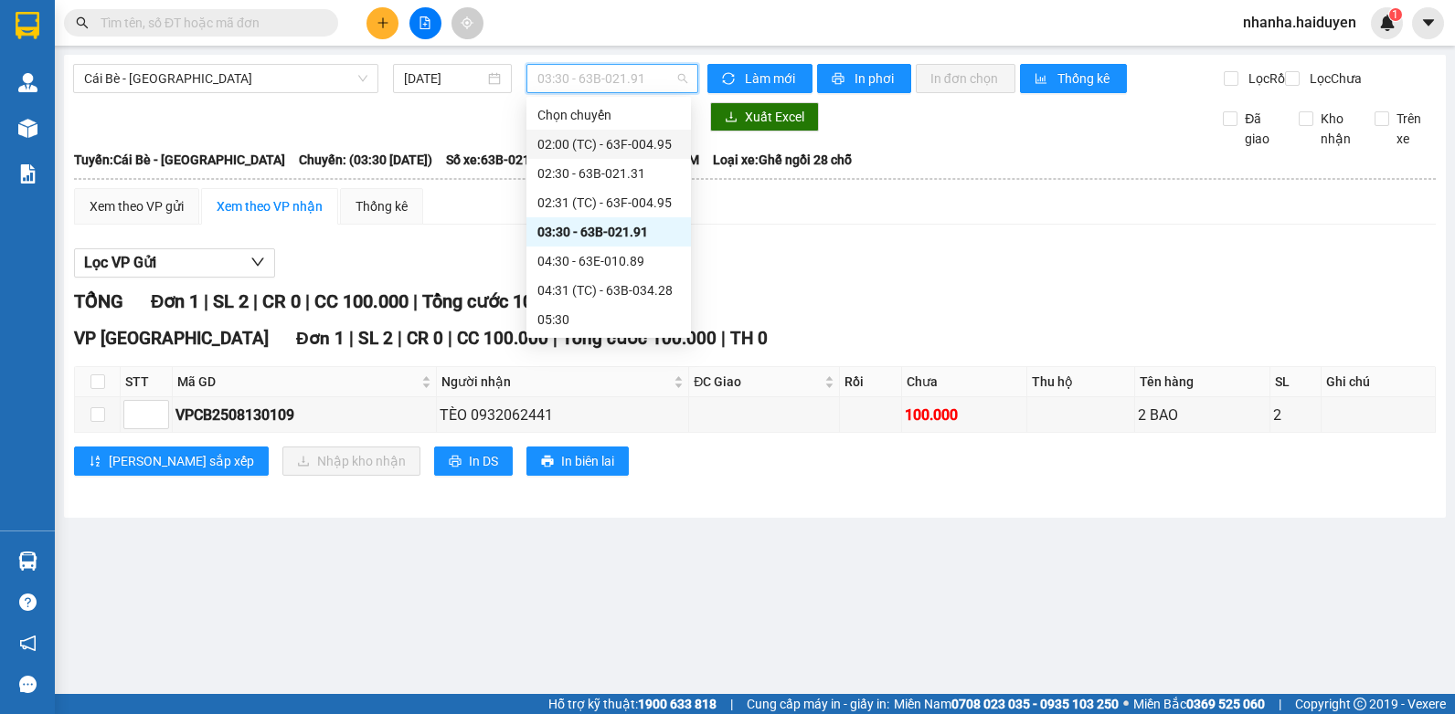
click at [625, 136] on div "02:00 (TC) - 63F-004.95" at bounding box center [608, 144] width 143 height 20
